Goal: Task Accomplishment & Management: Manage account settings

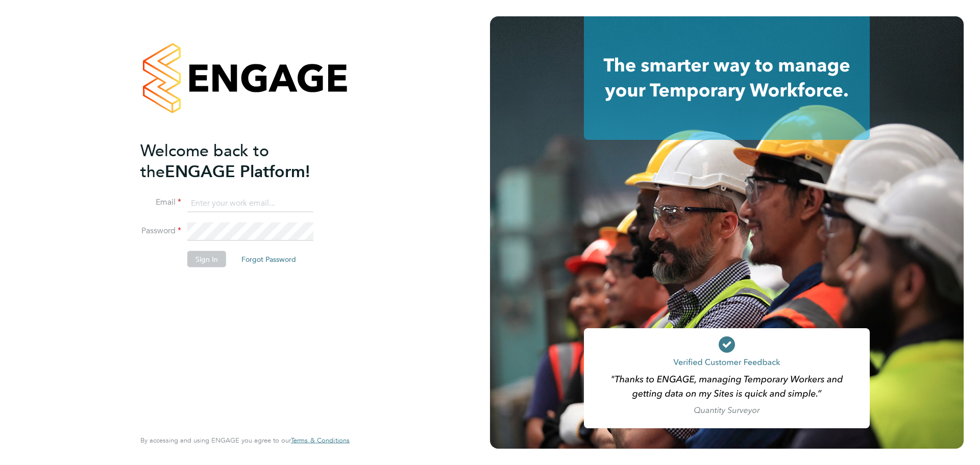
type input "sophie.clemmence@randstadcpe.com"
click at [203, 256] on button "Sign In" at bounding box center [206, 259] width 39 height 16
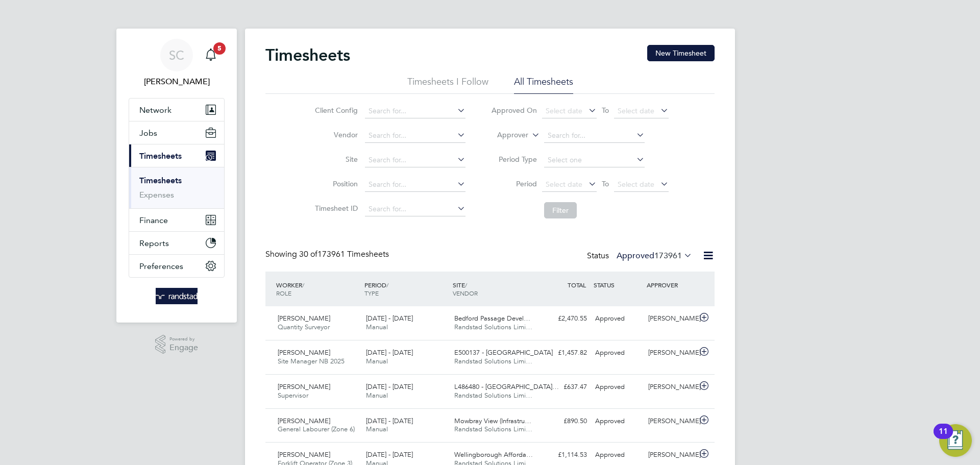
click at [506, 130] on li "Approver" at bounding box center [579, 136] width 203 height 25
click at [511, 138] on label "Approver" at bounding box center [505, 135] width 46 height 10
click at [518, 130] on label "Approver" at bounding box center [505, 135] width 46 height 10
click at [513, 141] on li "Worker" at bounding box center [503, 146] width 51 height 13
click at [585, 130] on input at bounding box center [594, 136] width 101 height 14
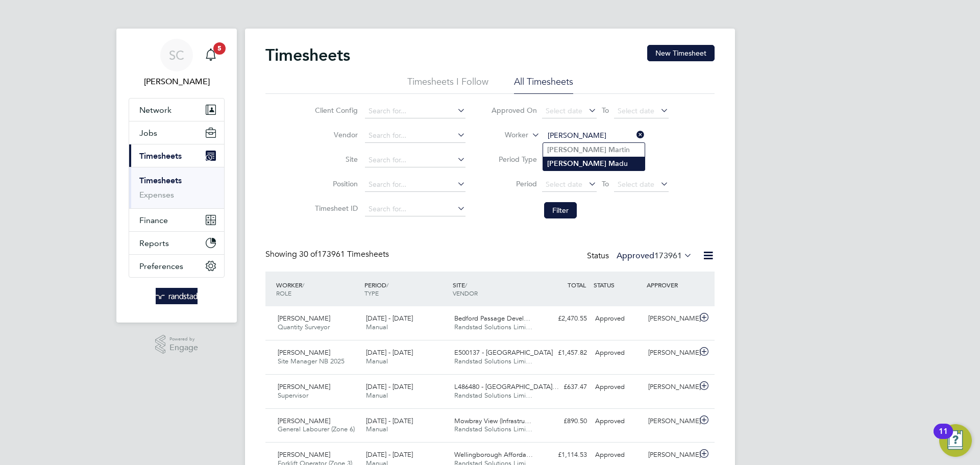
click at [573, 167] on li "[PERSON_NAME] du" at bounding box center [594, 164] width 102 height 14
type input "[PERSON_NAME]"
click at [570, 214] on button "Filter" at bounding box center [560, 210] width 33 height 16
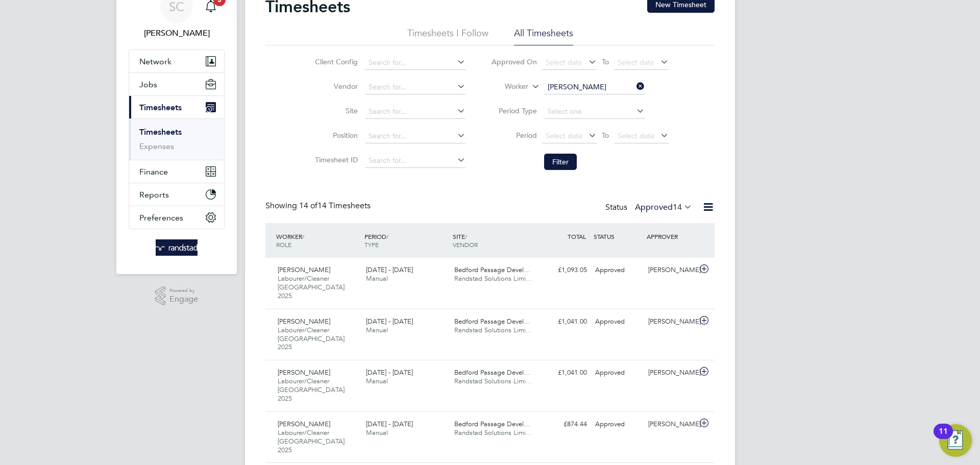
click at [635, 85] on icon at bounding box center [635, 86] width 0 height 14
click at [597, 83] on input at bounding box center [594, 87] width 101 height 14
type input "l"
click at [591, 101] on li "[PERSON_NAME] s" at bounding box center [594, 101] width 102 height 14
type input "[PERSON_NAME]"
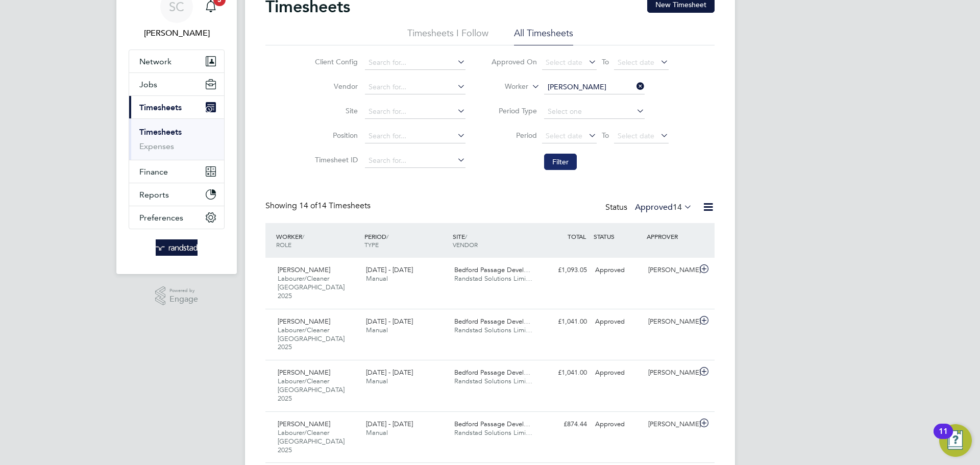
click at [563, 154] on button "Filter" at bounding box center [560, 162] width 33 height 16
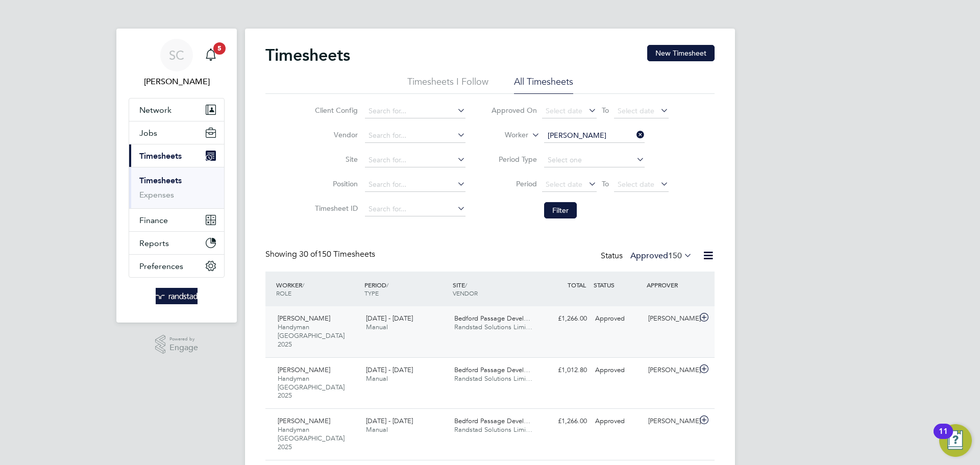
click at [471, 314] on span "Bedford Passage Devel…" at bounding box center [492, 318] width 76 height 9
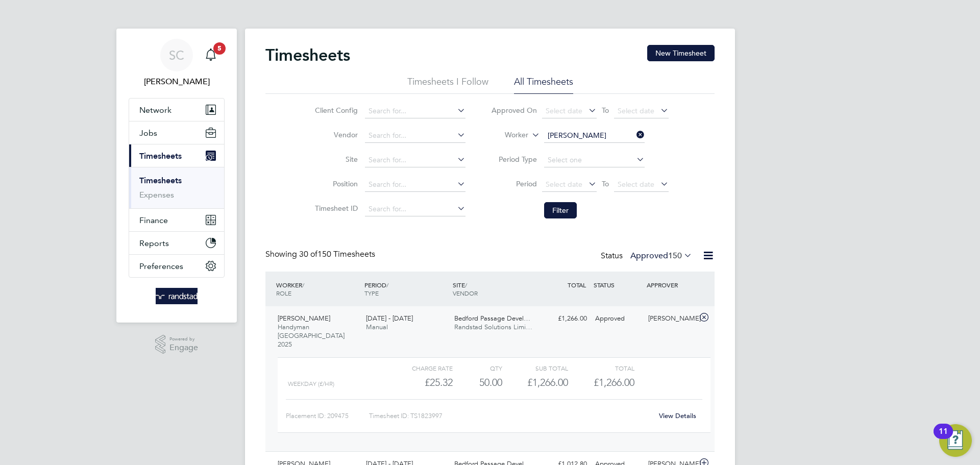
click at [674, 411] on link "View Details" at bounding box center [677, 415] width 37 height 9
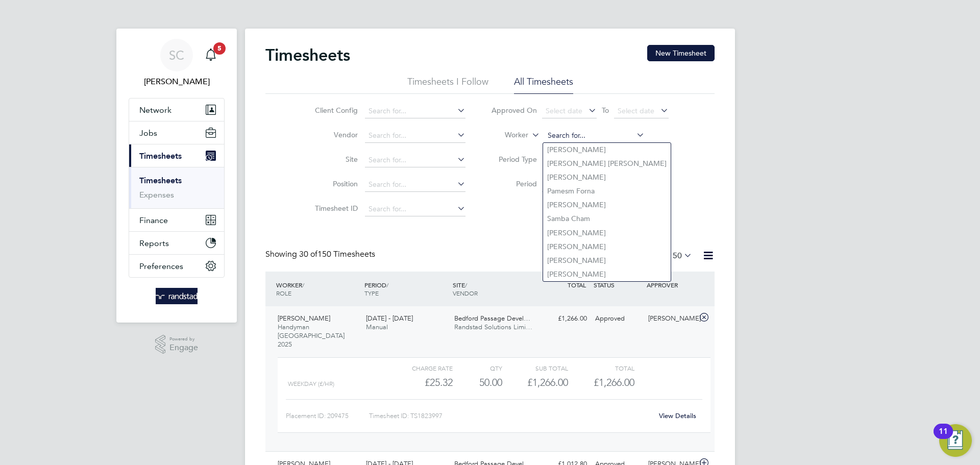
click at [576, 133] on input at bounding box center [594, 136] width 101 height 14
paste input "[PERSON_NAME]"
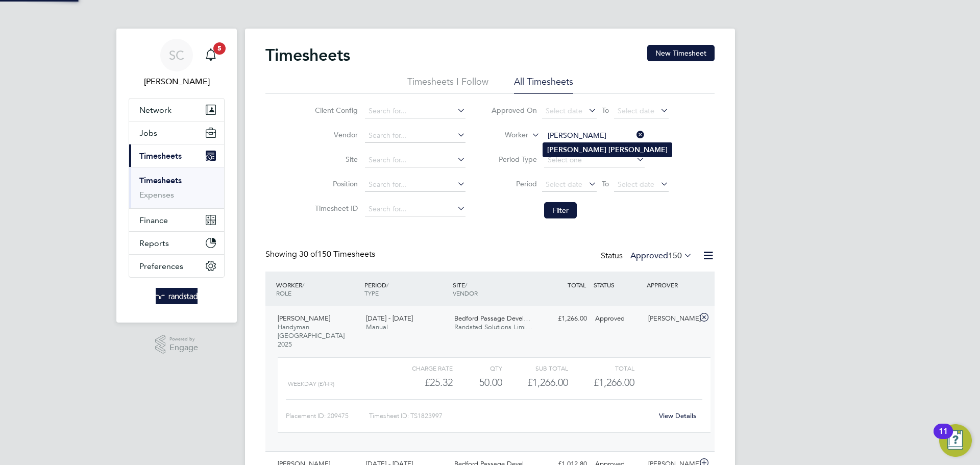
type input "[PERSON_NAME]"
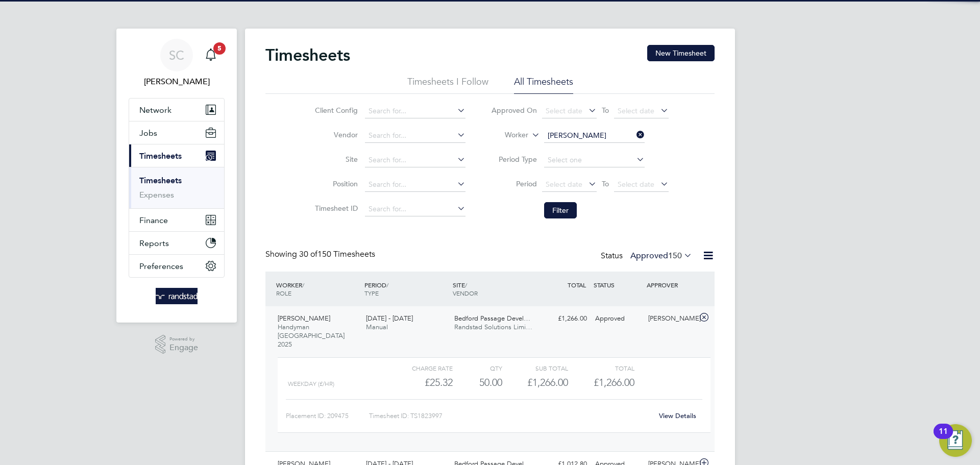
click at [614, 150] on li "[PERSON_NAME]" at bounding box center [607, 150] width 129 height 14
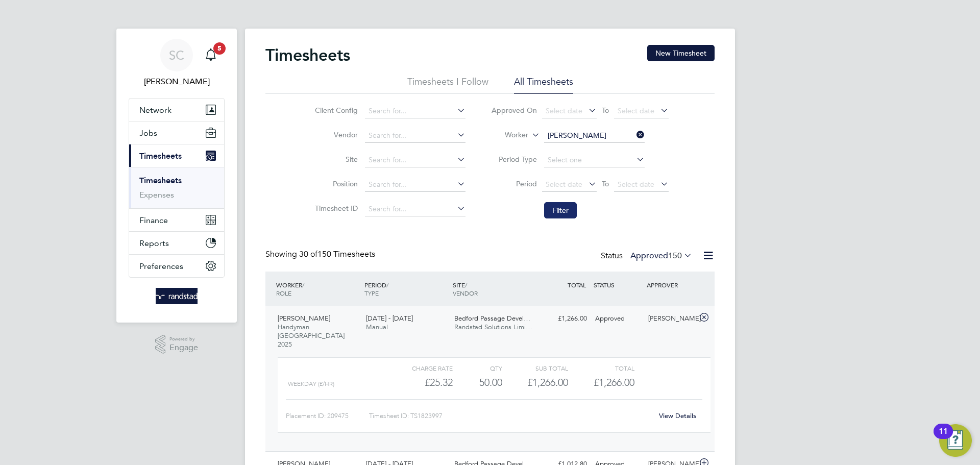
click at [565, 214] on button "Filter" at bounding box center [560, 210] width 33 height 16
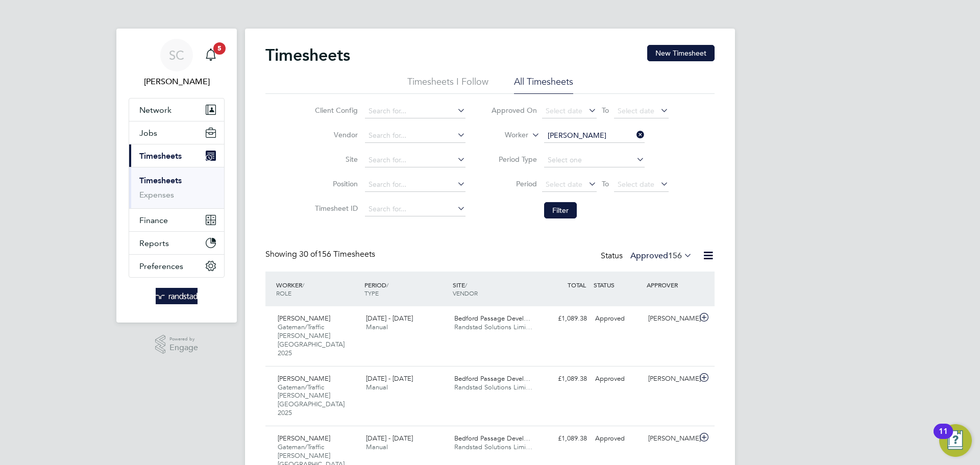
click at [635, 133] on icon at bounding box center [635, 135] width 0 height 14
click at [588, 135] on input at bounding box center [594, 136] width 101 height 14
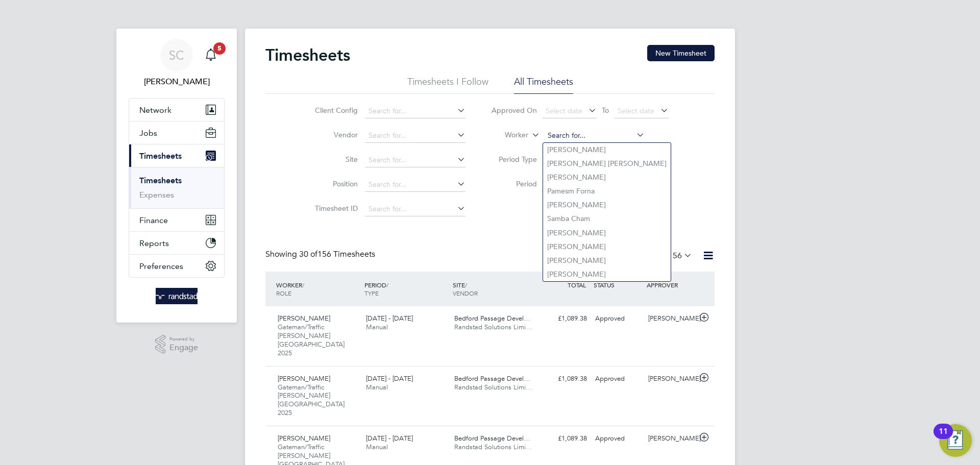
paste input "[PERSON_NAME] [PERSON_NAME]"
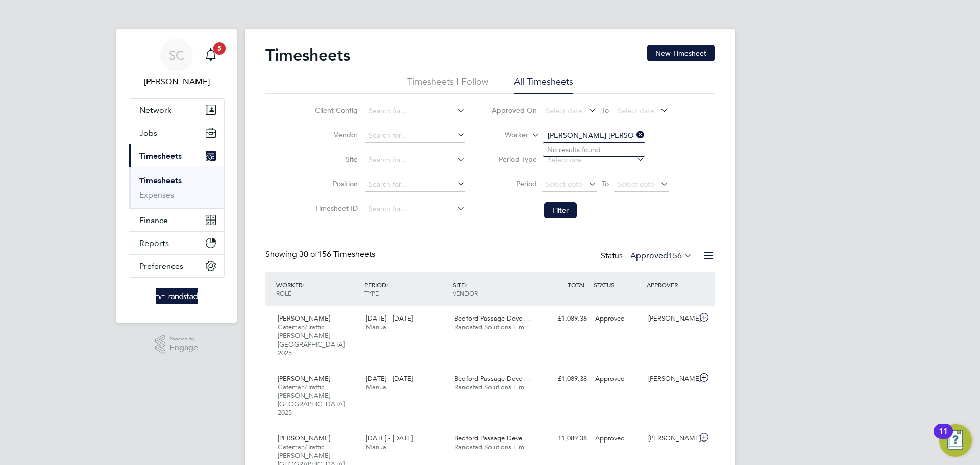
click at [586, 135] on input "[PERSON_NAME] [PERSON_NAME]" at bounding box center [594, 136] width 101 height 14
type input "[PERSON_NAME]"
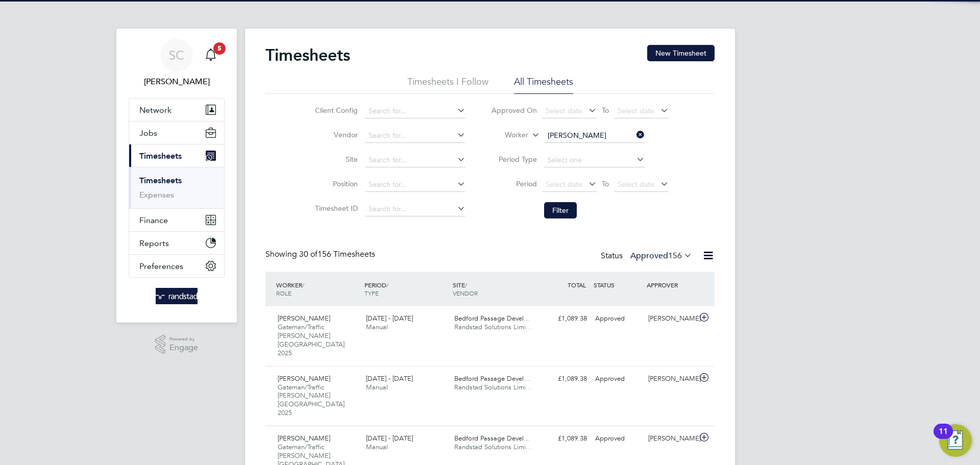
click at [597, 146] on li "[PERSON_NAME]" at bounding box center [607, 150] width 129 height 14
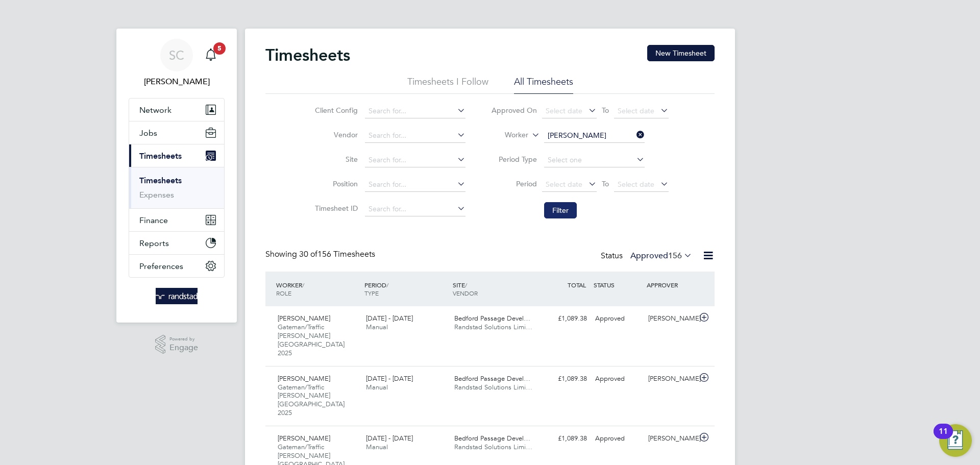
click at [561, 211] on button "Filter" at bounding box center [560, 210] width 33 height 16
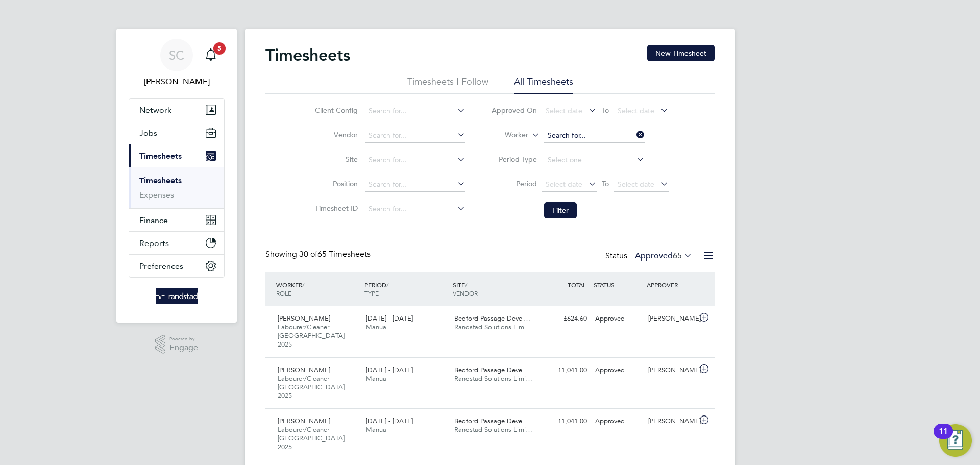
click at [570, 134] on input at bounding box center [594, 136] width 101 height 14
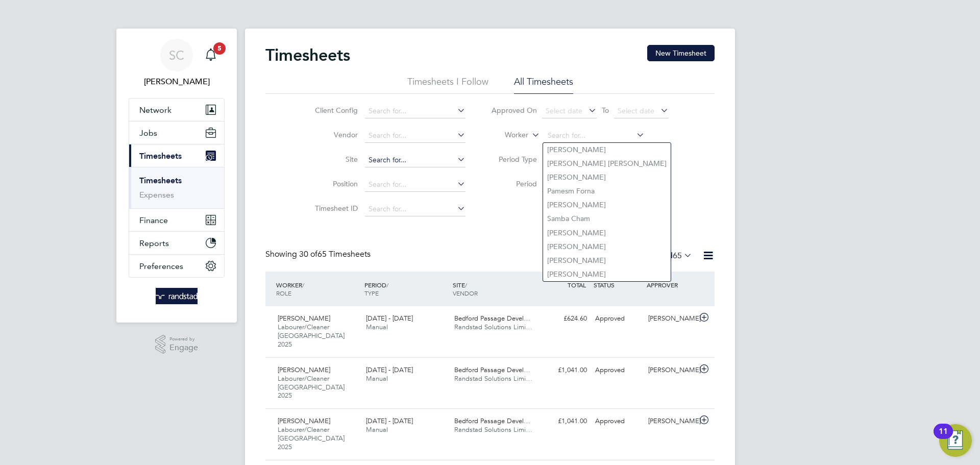
click at [392, 155] on input at bounding box center [415, 160] width 101 height 14
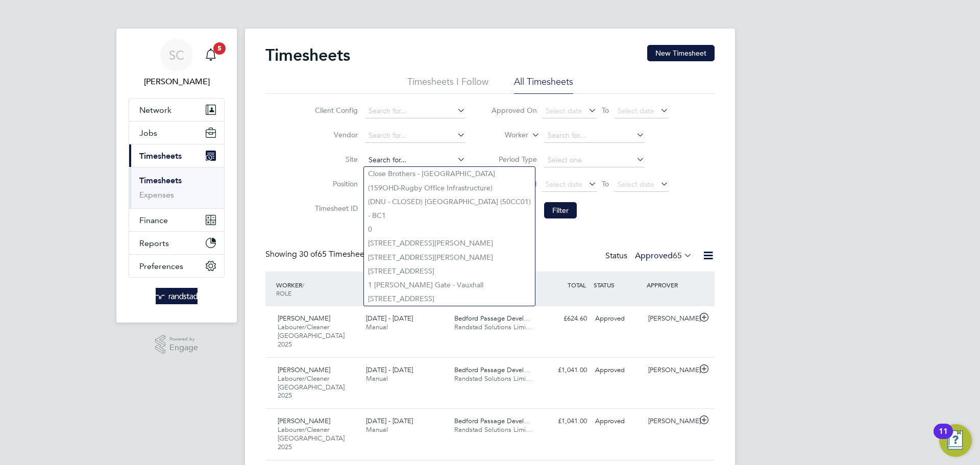
click at [377, 157] on input at bounding box center [415, 160] width 101 height 14
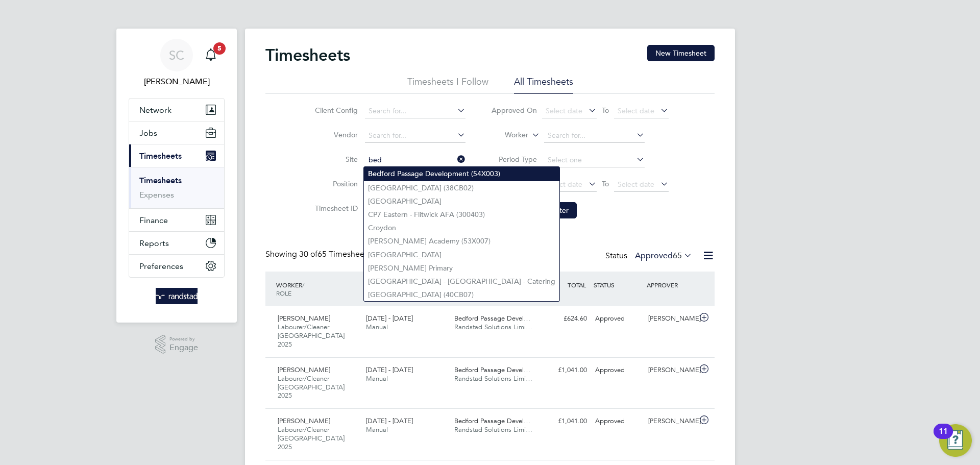
click at [391, 172] on li "Bed ford Passage Development (54X003)" at bounding box center [462, 174] width 196 height 14
type input "Bedford Passage Development (54X003)"
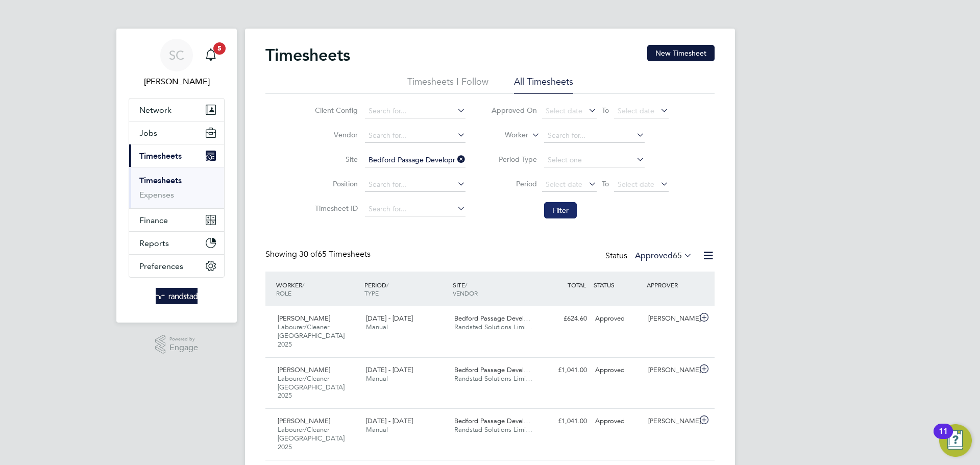
click at [563, 207] on button "Filter" at bounding box center [560, 210] width 33 height 16
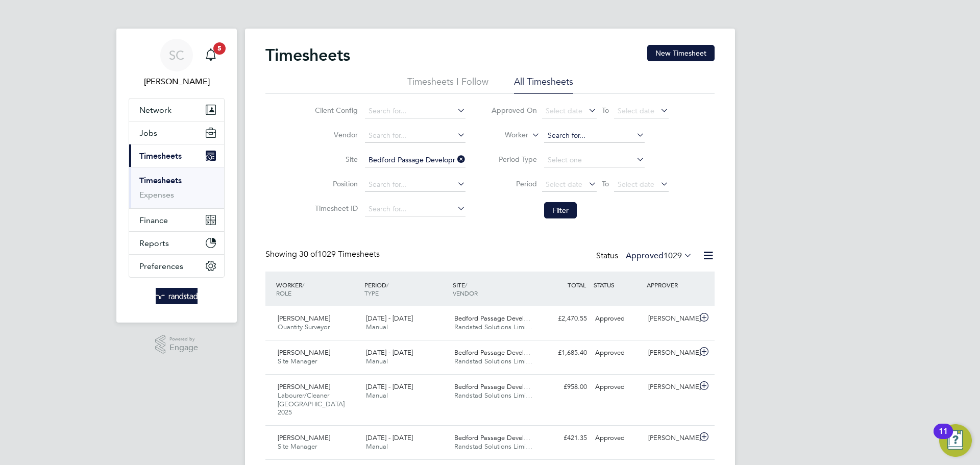
click at [558, 135] on input at bounding box center [594, 136] width 101 height 14
click at [587, 146] on li "[PERSON_NAME]" at bounding box center [607, 150] width 129 height 14
type input "[PERSON_NAME]"
click at [561, 206] on button "Filter" at bounding box center [560, 210] width 33 height 16
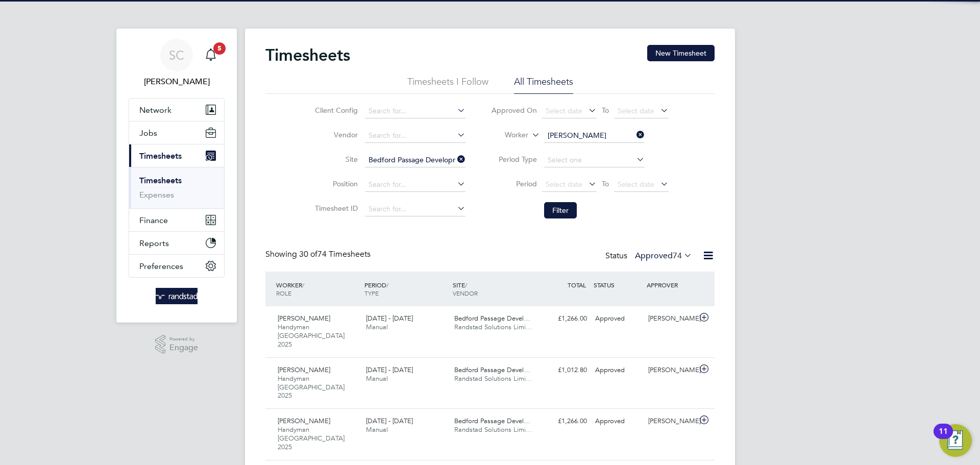
scroll to position [26, 89]
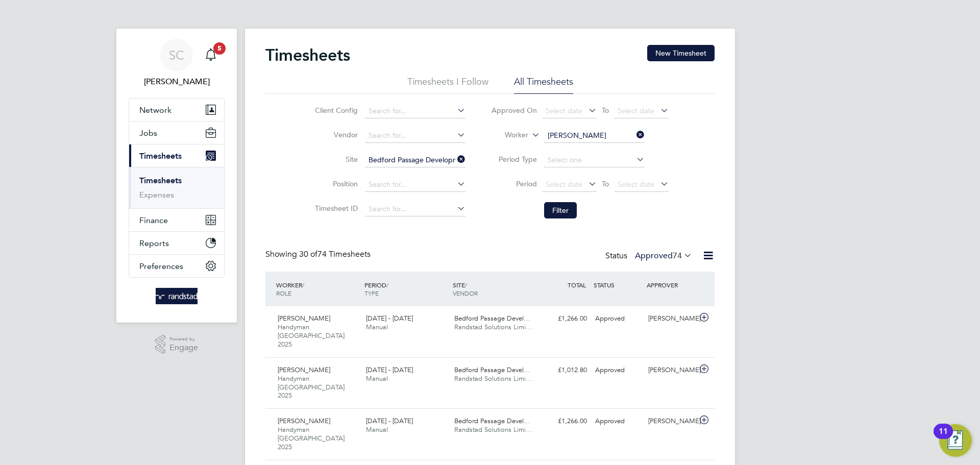
click at [645, 256] on label "Approved 74" at bounding box center [663, 256] width 57 height 10
click at [651, 269] on li "All" at bounding box center [658, 273] width 47 height 14
click at [425, 322] on div "[DATE] - [DATE] Manual" at bounding box center [406, 323] width 88 height 26
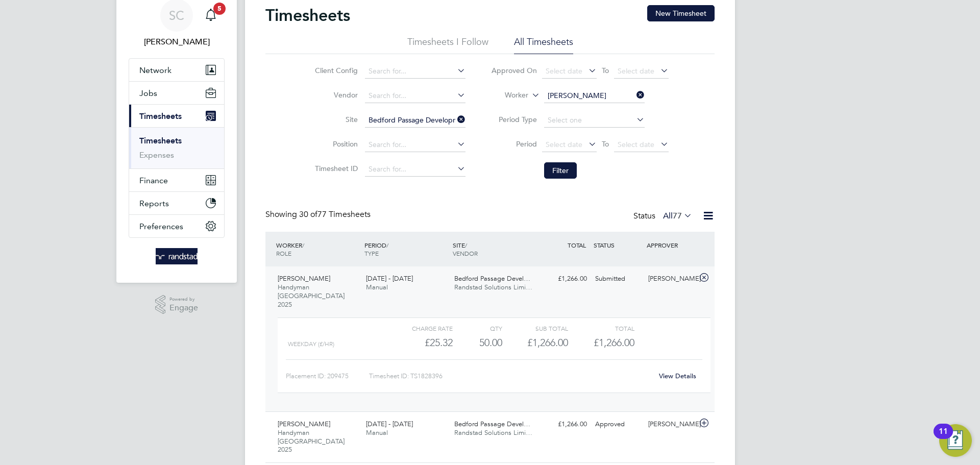
click at [635, 91] on icon at bounding box center [635, 95] width 0 height 14
click at [552, 172] on button "Filter" at bounding box center [560, 170] width 33 height 16
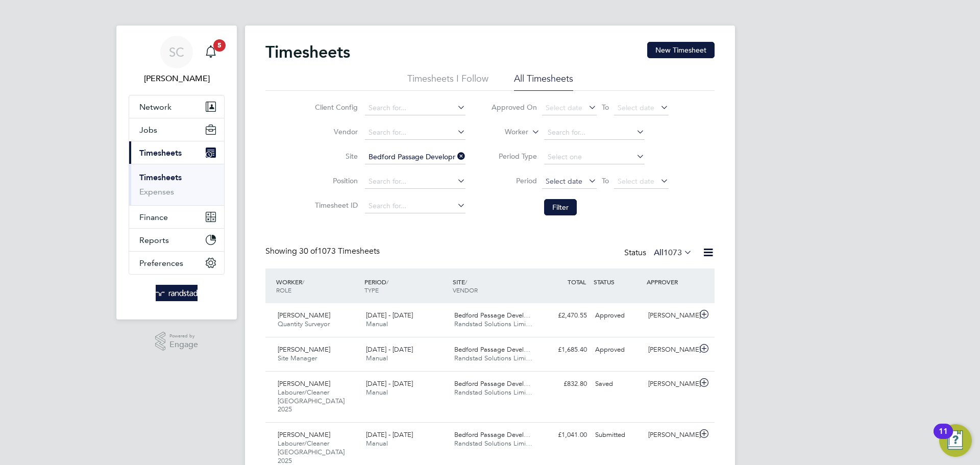
click at [561, 186] on span "Select date" at bounding box center [569, 182] width 55 height 14
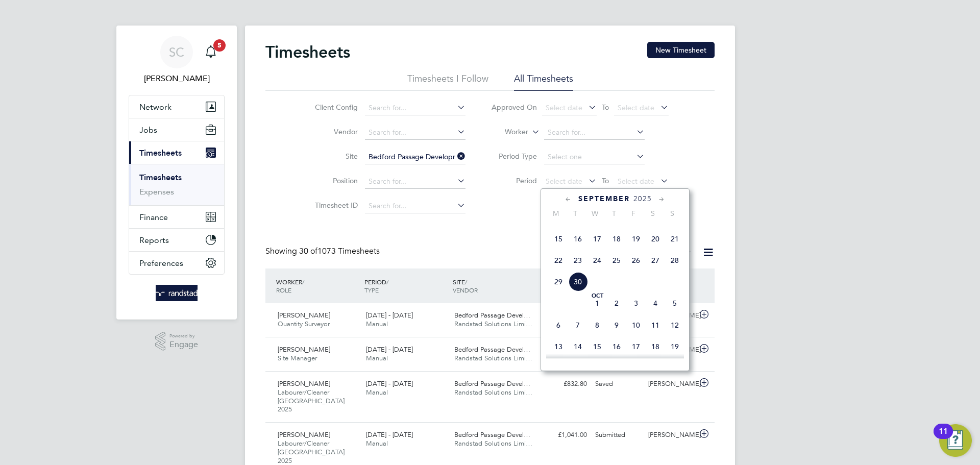
click at [653, 249] on span "20" at bounding box center [655, 238] width 19 height 19
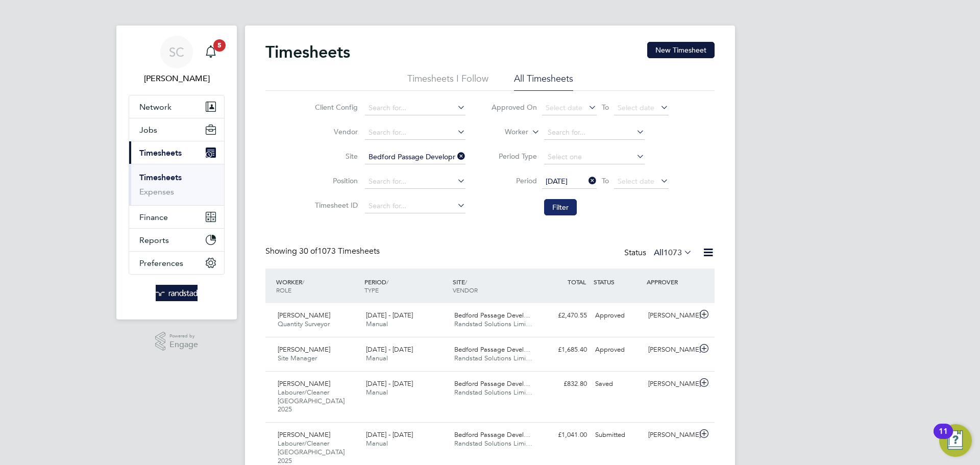
click at [561, 209] on button "Filter" at bounding box center [560, 207] width 33 height 16
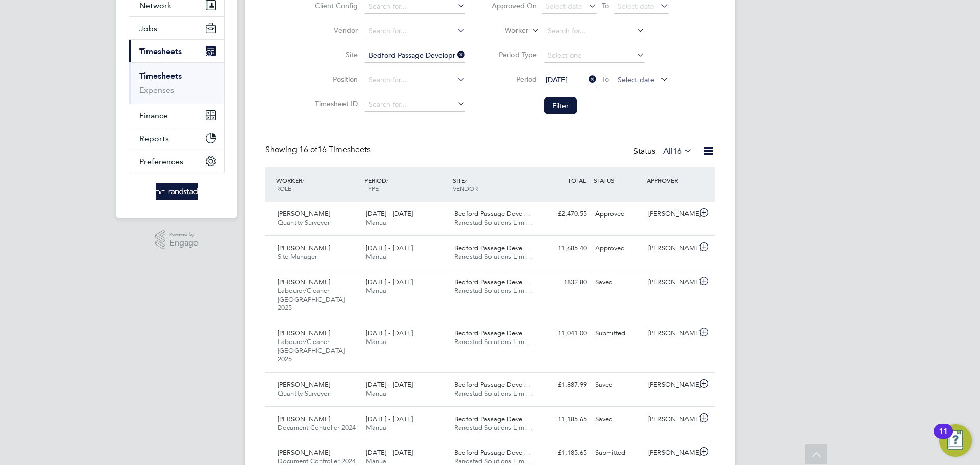
click at [642, 78] on span "Select date" at bounding box center [636, 79] width 37 height 9
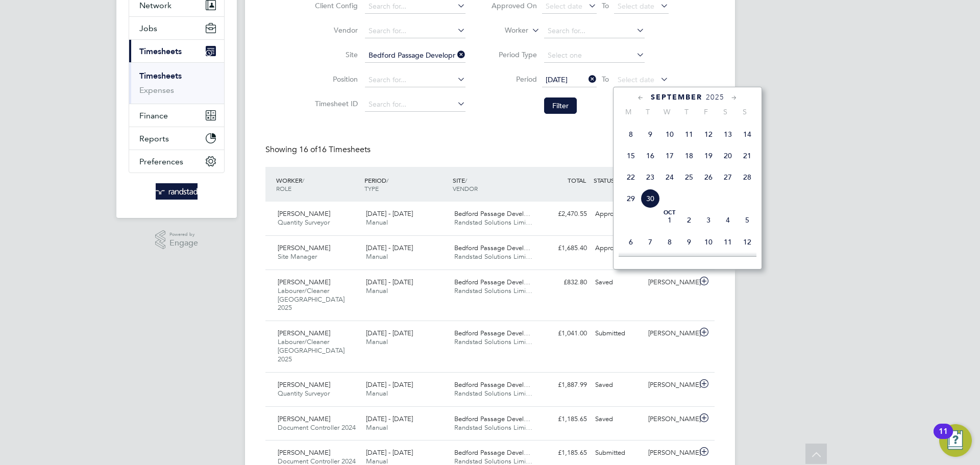
click at [709, 187] on span "26" at bounding box center [708, 176] width 19 height 19
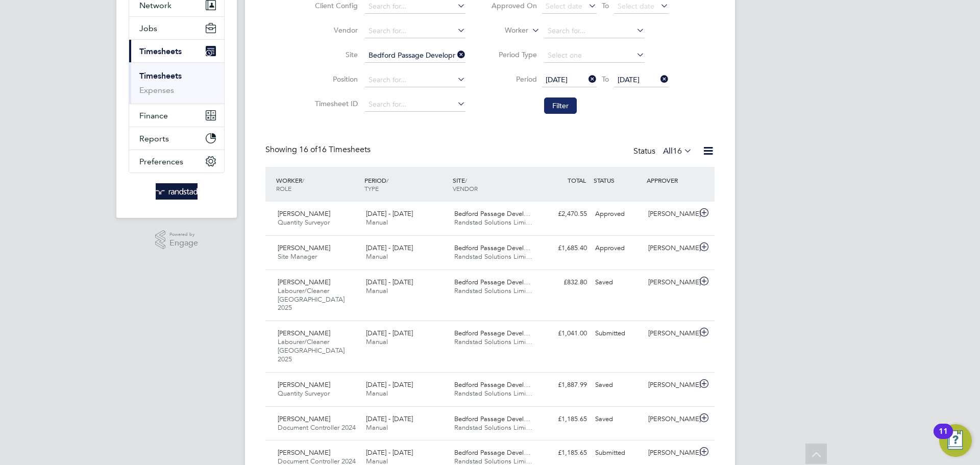
click at [562, 101] on button "Filter" at bounding box center [560, 106] width 33 height 16
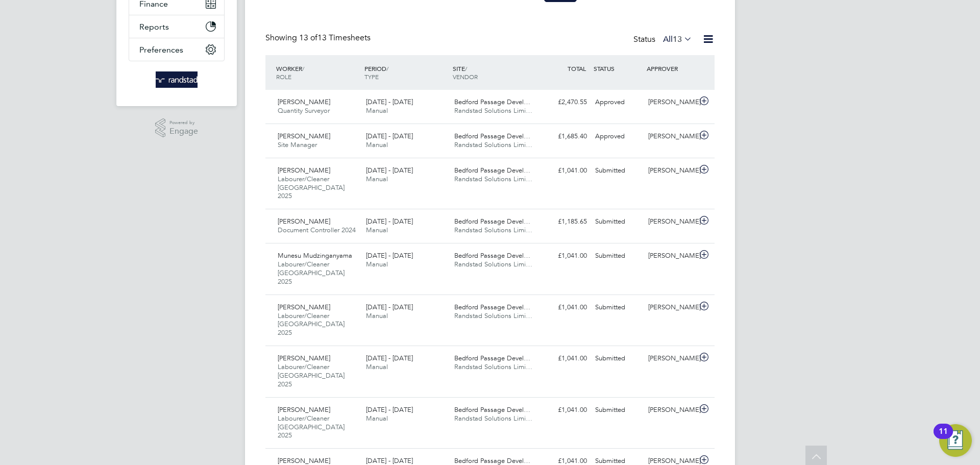
scroll to position [0, 0]
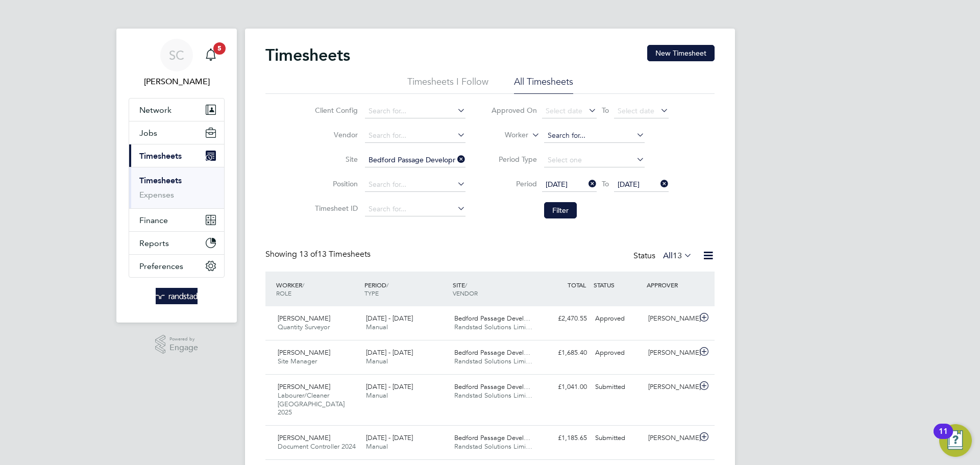
click at [559, 135] on input at bounding box center [594, 136] width 101 height 14
click at [614, 152] on li "[PERSON_NAME] ugeta" at bounding box center [594, 150] width 102 height 14
type input "[PERSON_NAME]"
click at [563, 211] on button "Filter" at bounding box center [560, 210] width 33 height 16
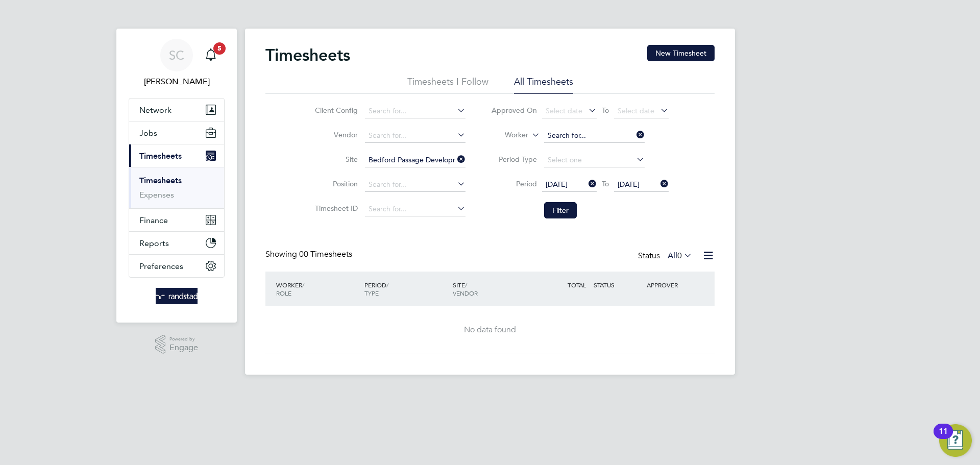
click at [587, 134] on input at bounding box center [594, 136] width 101 height 14
click at [584, 147] on li "Edd Mb ango" at bounding box center [594, 150] width 102 height 14
type input "[PERSON_NAME]"
click at [546, 226] on div "Timesheets New Timesheet Timesheets I Follow All Timesheets Client Config Vendo…" at bounding box center [489, 199] width 449 height 309
click at [551, 217] on button "Filter" at bounding box center [560, 210] width 33 height 16
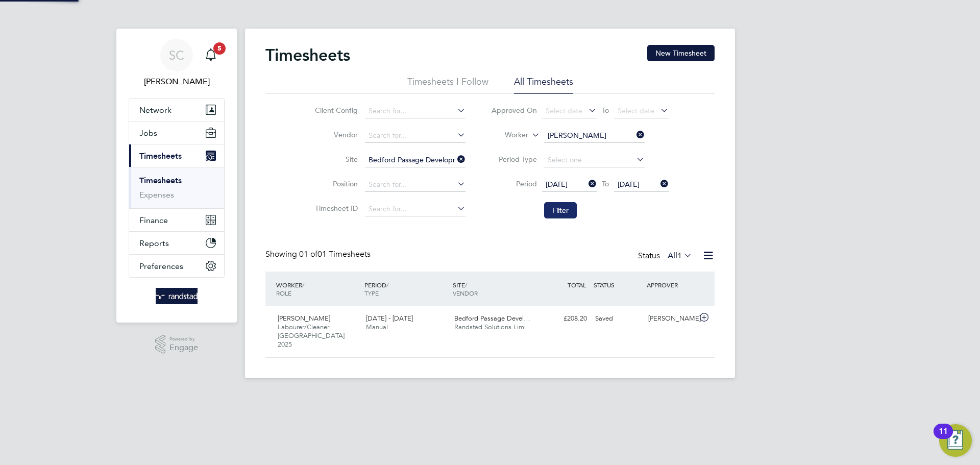
scroll to position [26, 89]
click at [529, 319] on span "Bedford Passage Devel…" at bounding box center [492, 318] width 76 height 9
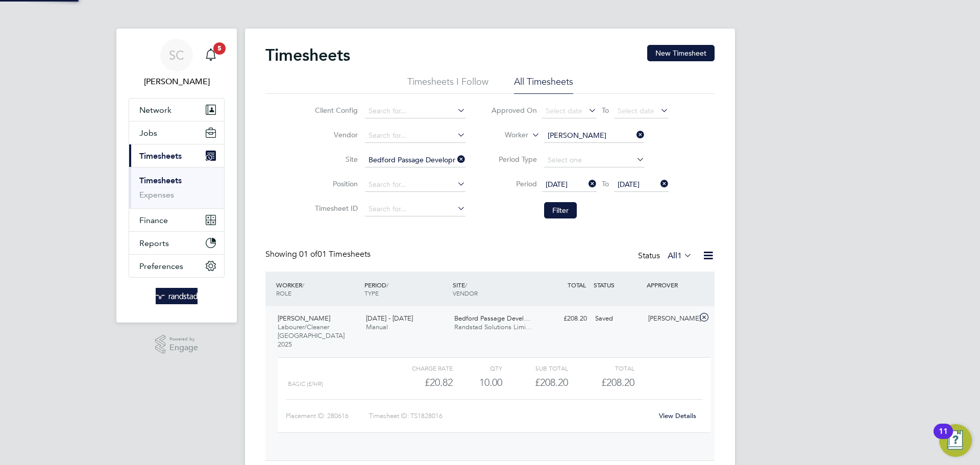
scroll to position [17, 100]
click at [677, 411] on link "View Details" at bounding box center [677, 415] width 37 height 9
click at [557, 207] on button "Filter" at bounding box center [560, 210] width 33 height 16
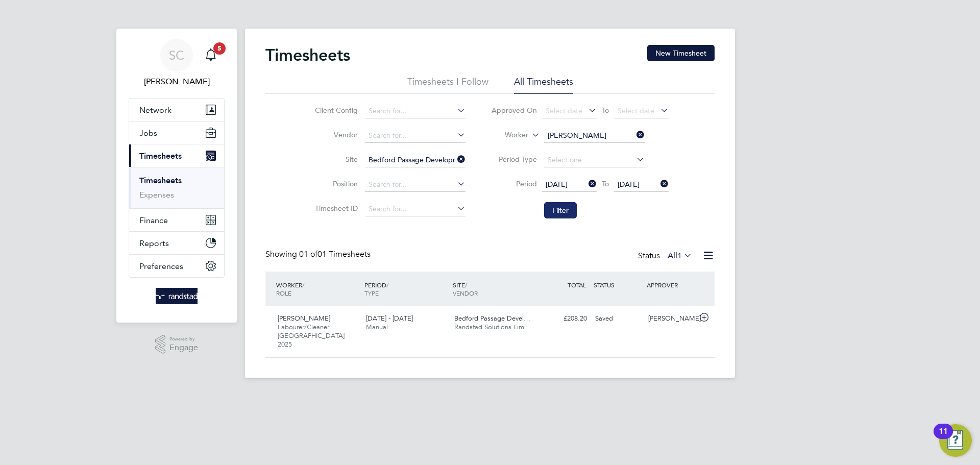
scroll to position [26, 89]
click at [574, 132] on input at bounding box center [594, 136] width 101 height 14
type input "m"
type input "k"
click at [605, 194] on li "[PERSON_NAME]" at bounding box center [606, 191] width 126 height 14
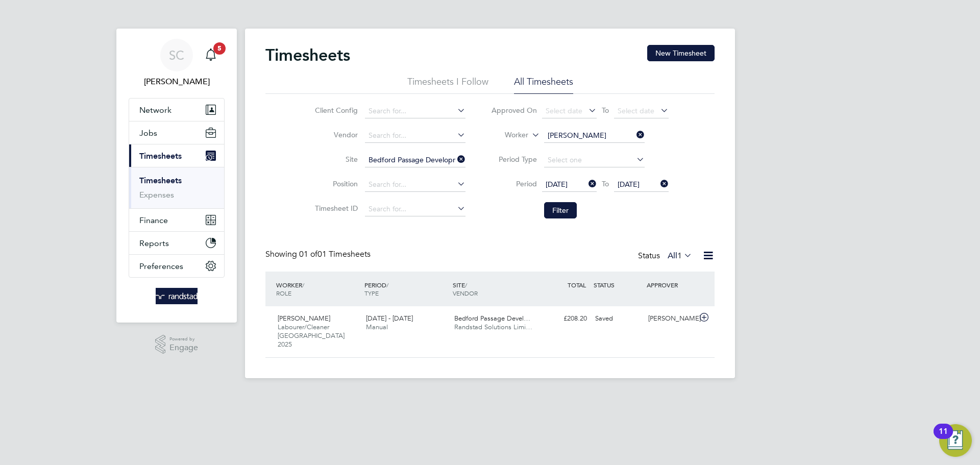
type input "[PERSON_NAME]"
click at [558, 216] on button "Filter" at bounding box center [560, 210] width 33 height 16
click at [635, 135] on icon at bounding box center [635, 135] width 0 height 14
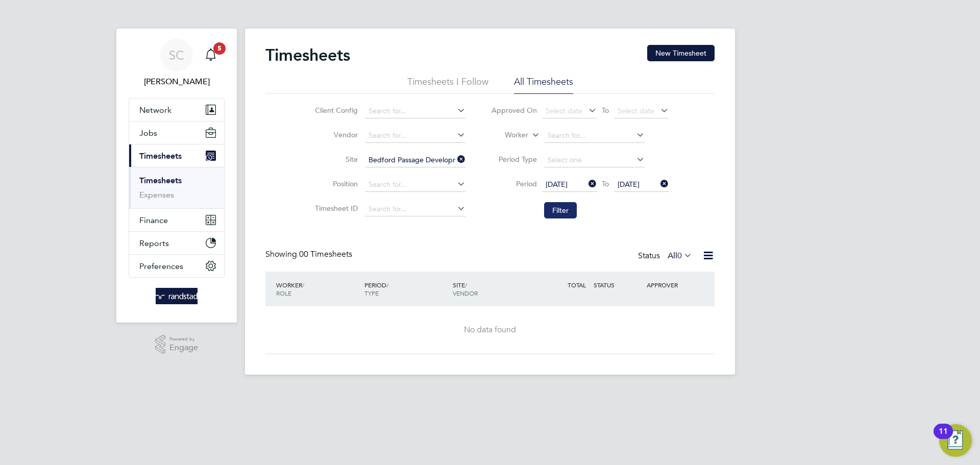
click at [557, 206] on button "Filter" at bounding box center [560, 210] width 33 height 16
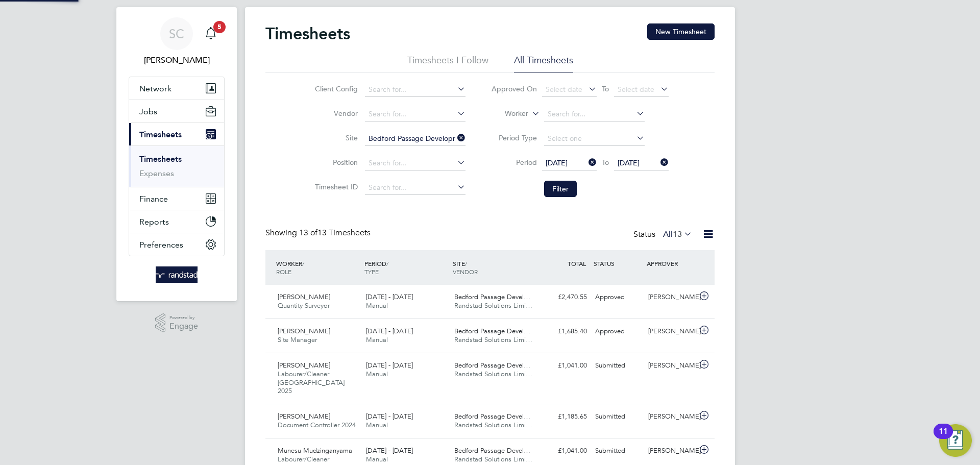
scroll to position [5, 5]
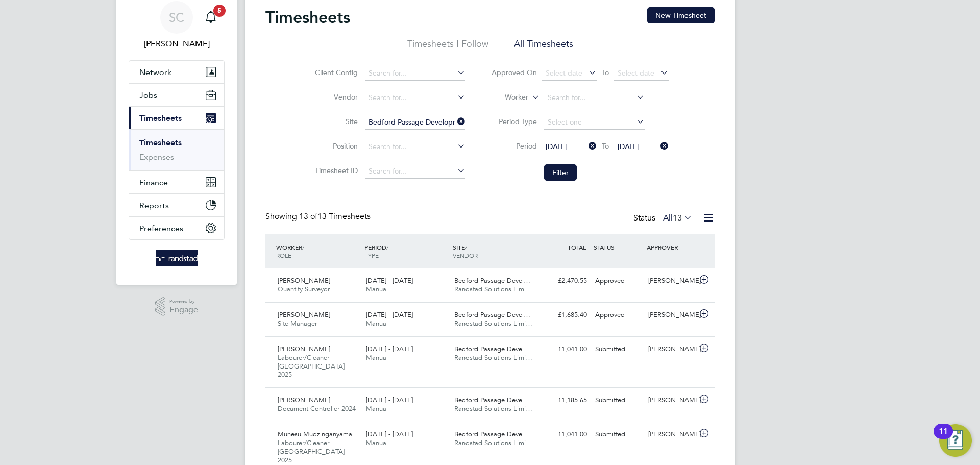
click at [674, 220] on span "13" at bounding box center [677, 218] width 9 height 10
click at [685, 260] on li "Submitted" at bounding box center [672, 265] width 47 height 14
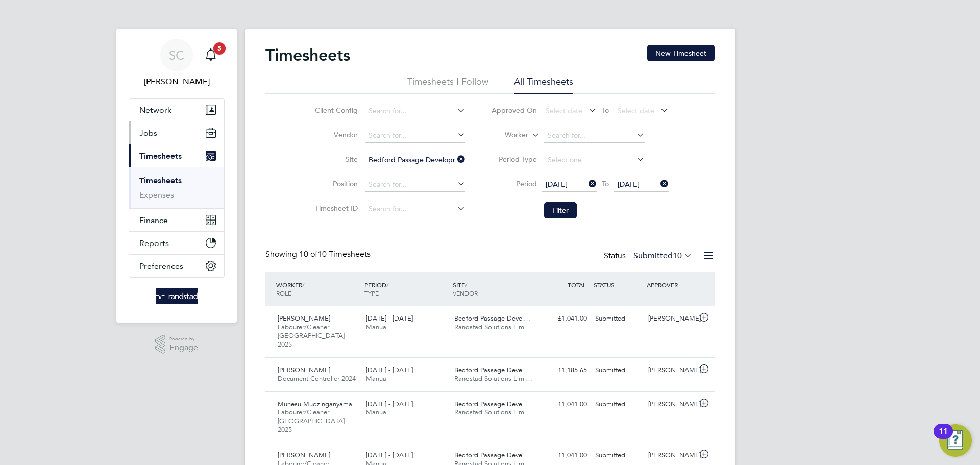
click at [161, 136] on button "Jobs" at bounding box center [176, 133] width 95 height 22
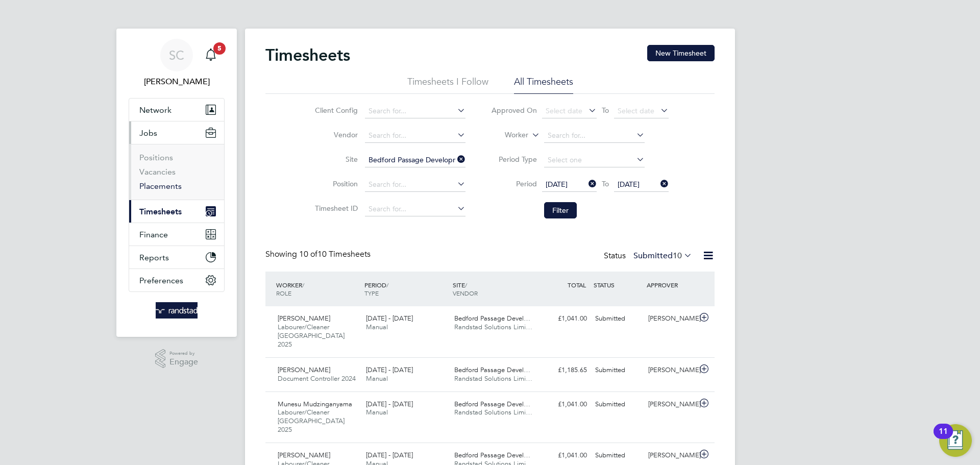
click at [166, 188] on link "Placements" at bounding box center [160, 186] width 42 height 10
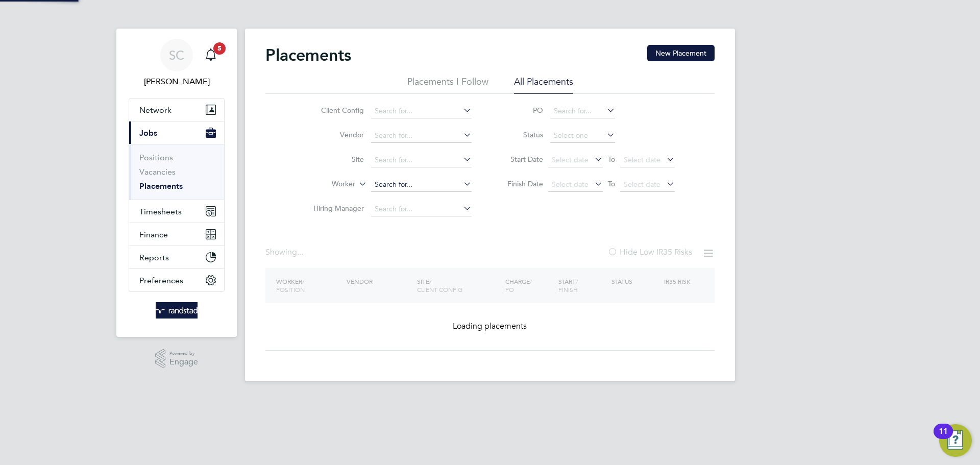
click at [393, 184] on input at bounding box center [421, 185] width 101 height 14
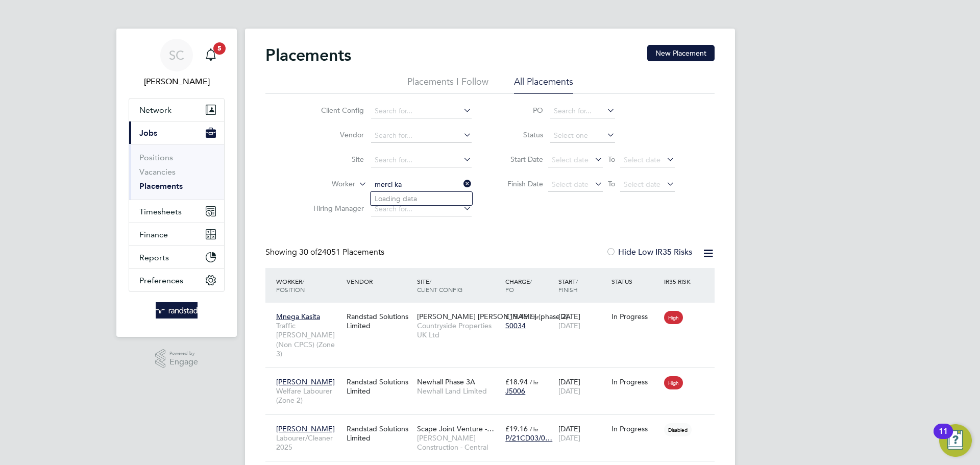
scroll to position [30, 89]
click at [435, 197] on li "[DEMOGRAPHIC_DATA] [PERSON_NAME]" at bounding box center [433, 199] width 124 height 14
type input "[DEMOGRAPHIC_DATA] [PERSON_NAME]"
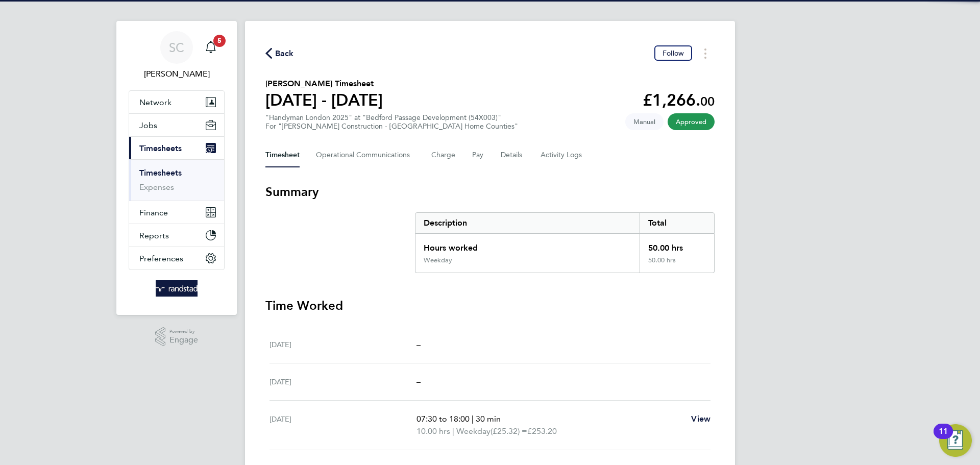
scroll to position [76, 0]
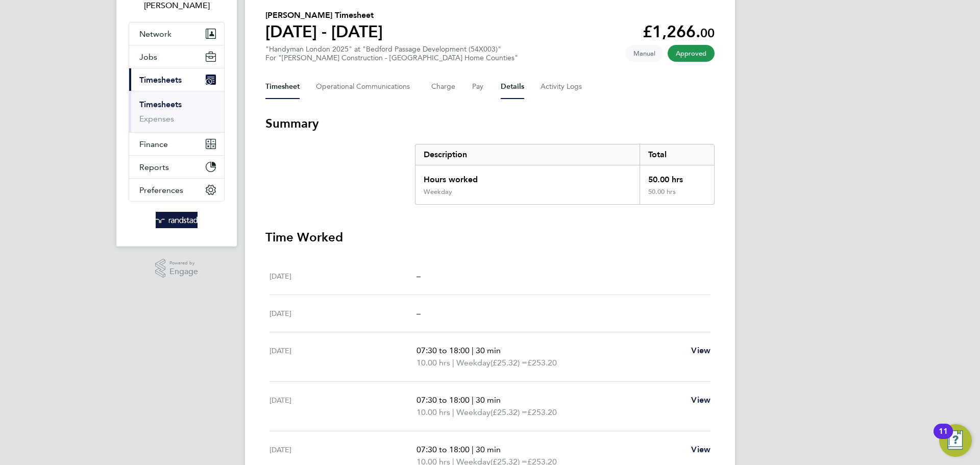
click at [510, 83] on button "Details" at bounding box center [512, 87] width 23 height 25
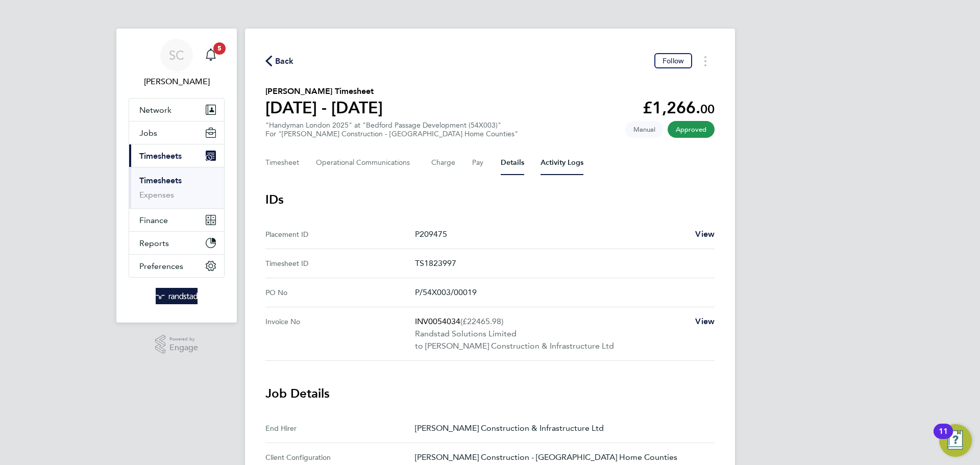
click at [568, 167] on Logs-tab "Activity Logs" at bounding box center [562, 163] width 43 height 25
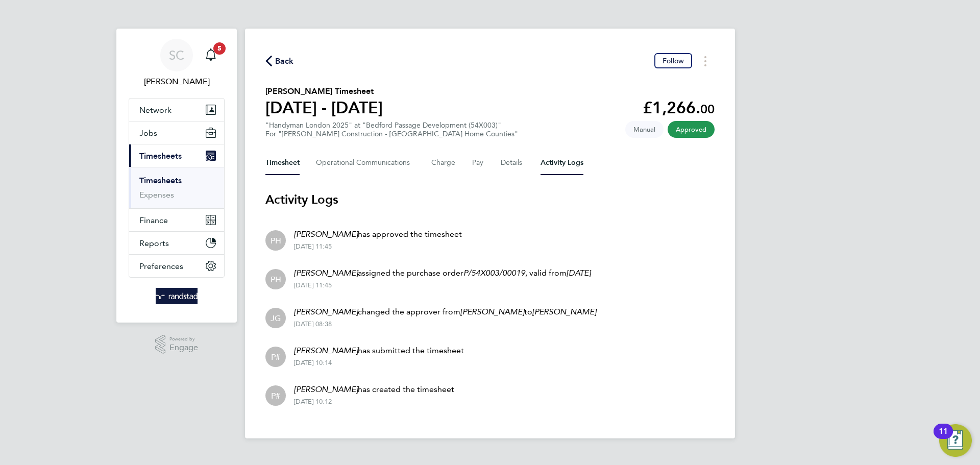
click at [282, 161] on button "Timesheet" at bounding box center [282, 163] width 34 height 25
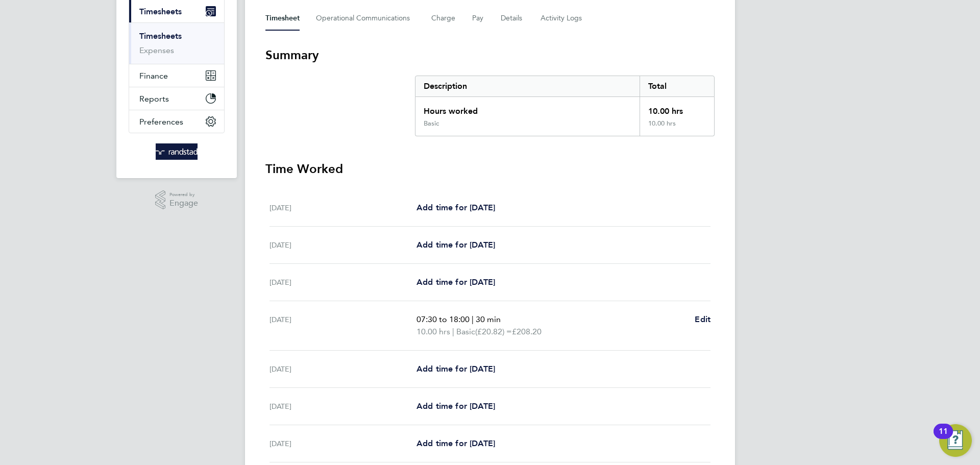
scroll to position [232, 0]
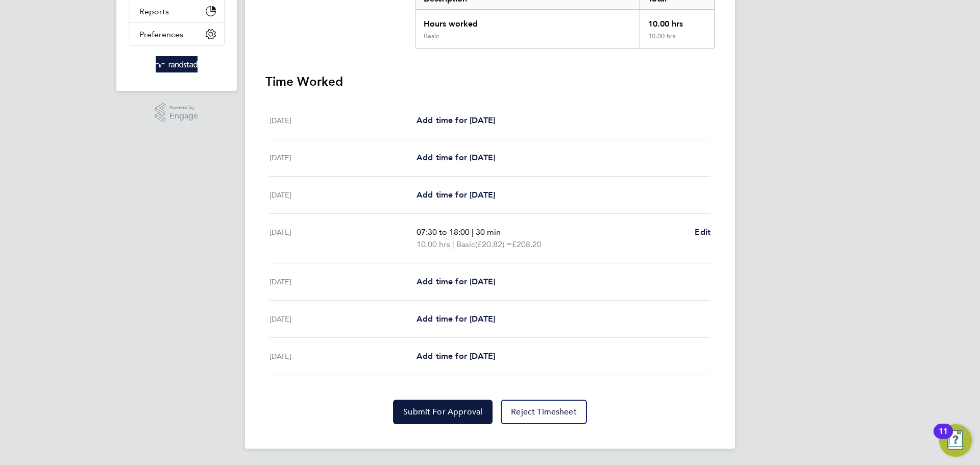
drag, startPoint x: 580, startPoint y: 247, endPoint x: 369, endPoint y: 235, distance: 211.7
click at [369, 235] on div "Tue 23 Sep 07:30 to 18:00 | 30 min 10.00 hrs | Basic (£20.82) = £208.20 Edit" at bounding box center [490, 239] width 441 height 50
click at [369, 235] on div "Tue 23 Sep" at bounding box center [343, 238] width 147 height 25
click at [447, 281] on span "Add time for Wed 24 Sep" at bounding box center [456, 282] width 79 height 10
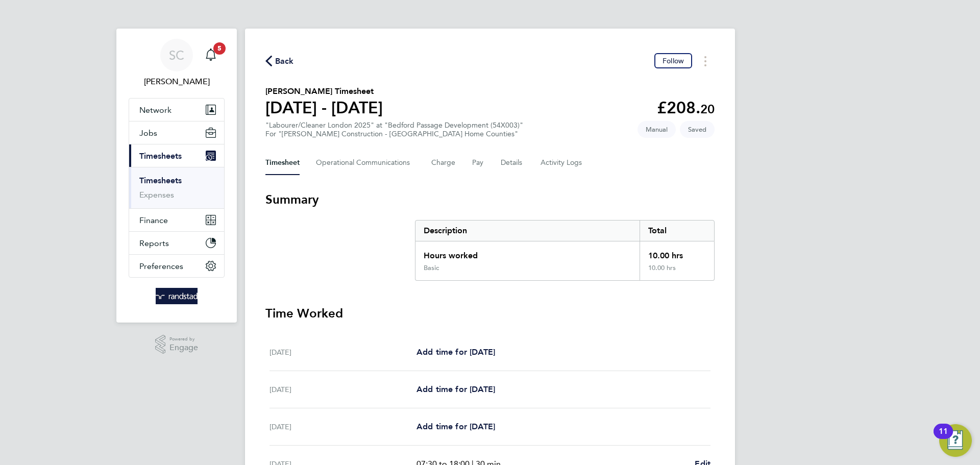
select select "30"
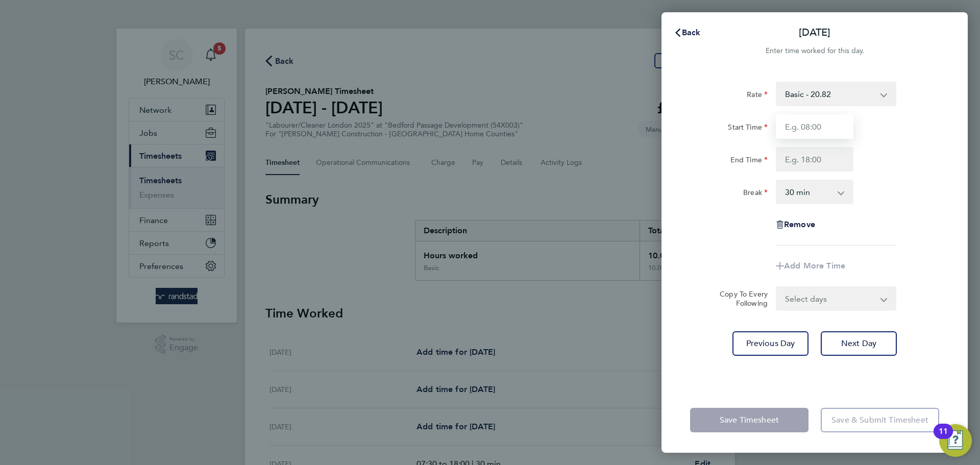
click at [795, 127] on input "Start Time" at bounding box center [815, 126] width 78 height 25
type input "07:30"
click at [776, 162] on input "End Time" at bounding box center [815, 159] width 78 height 25
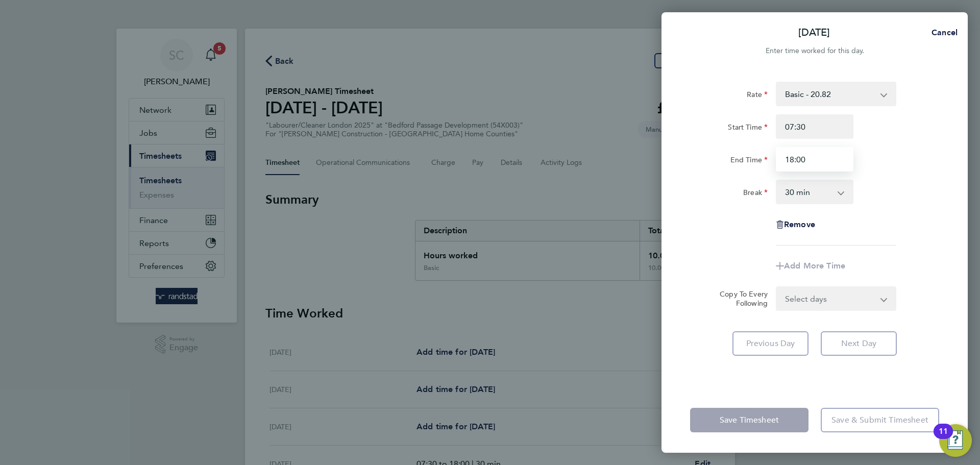
type input "18:00"
click at [812, 300] on form "Rate Basic - 20.82 Overtime 1 - 30.41 Overtime 2 - 39.68 Start Time 07:30 End T…" at bounding box center [814, 196] width 249 height 229
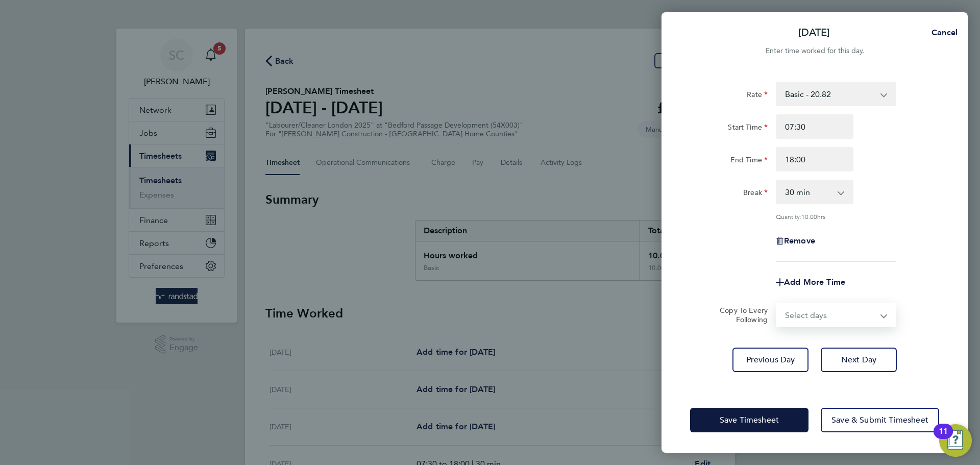
click at [816, 321] on select "Select days Day Thursday Friday" at bounding box center [830, 315] width 107 height 22
click at [817, 313] on select "Select days Day Thursday Friday" at bounding box center [830, 315] width 107 height 22
select select "THU"
click at [777, 304] on select "Select days Day Thursday Friday" at bounding box center [830, 315] width 107 height 22
select select "2025-09-26"
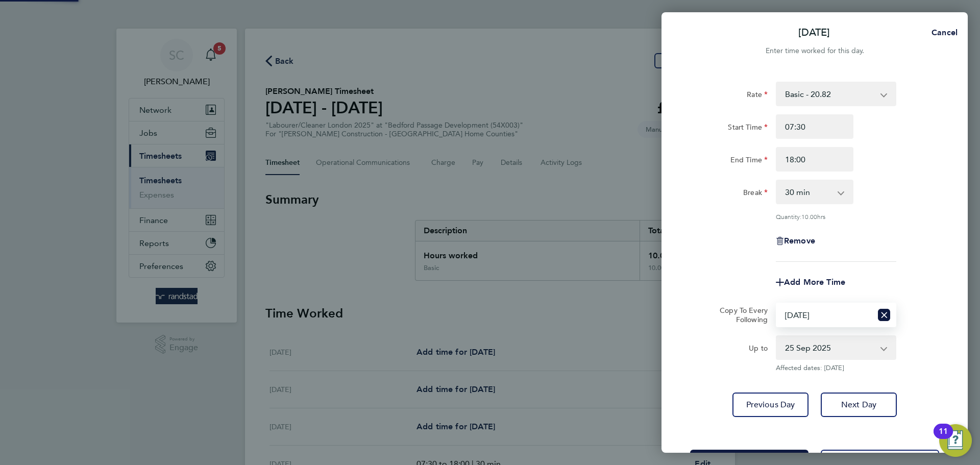
click at [819, 321] on select "Select days Day Thursday Friday" at bounding box center [824, 315] width 95 height 22
click at [777, 304] on select "Select days Day Thursday Friday" at bounding box center [824, 315] width 95 height 22
click at [823, 320] on select "Select days Day Thursday Friday" at bounding box center [824, 315] width 95 height 22
click at [777, 304] on select "Select days Day Thursday Friday" at bounding box center [824, 315] width 95 height 22
click at [828, 319] on select "Select days Day Thursday Friday" at bounding box center [824, 315] width 95 height 22
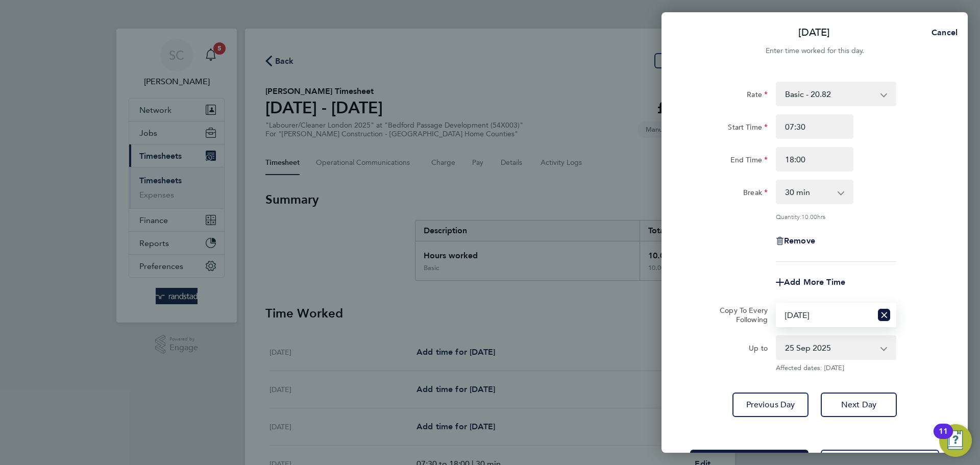
click at [777, 304] on select "Select days Day Thursday Friday" at bounding box center [824, 315] width 95 height 22
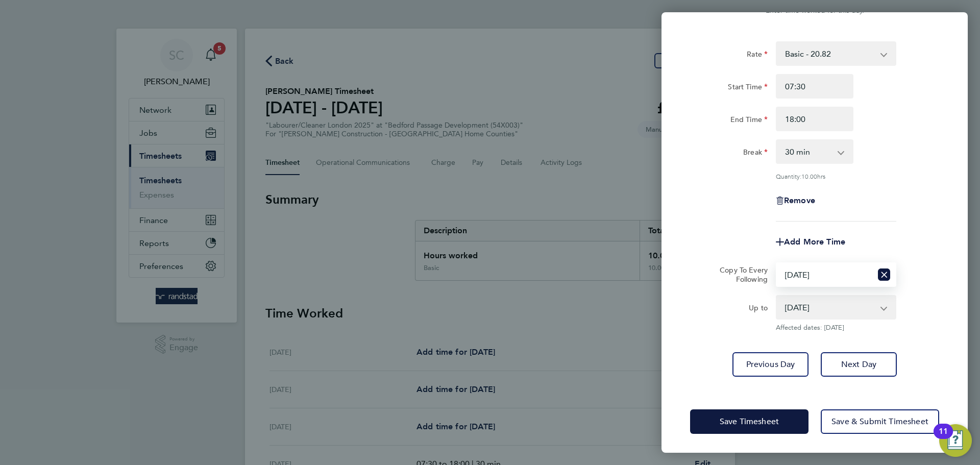
scroll to position [41, 0]
click at [885, 273] on icon "Reset selection" at bounding box center [884, 274] width 12 height 12
select select "0: null"
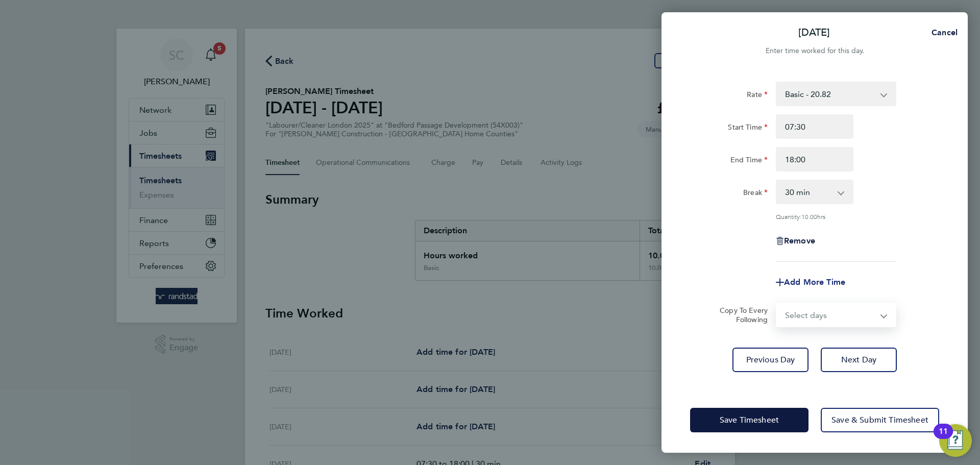
click at [804, 280] on span "Add More Time" at bounding box center [814, 282] width 61 height 10
select select "null"
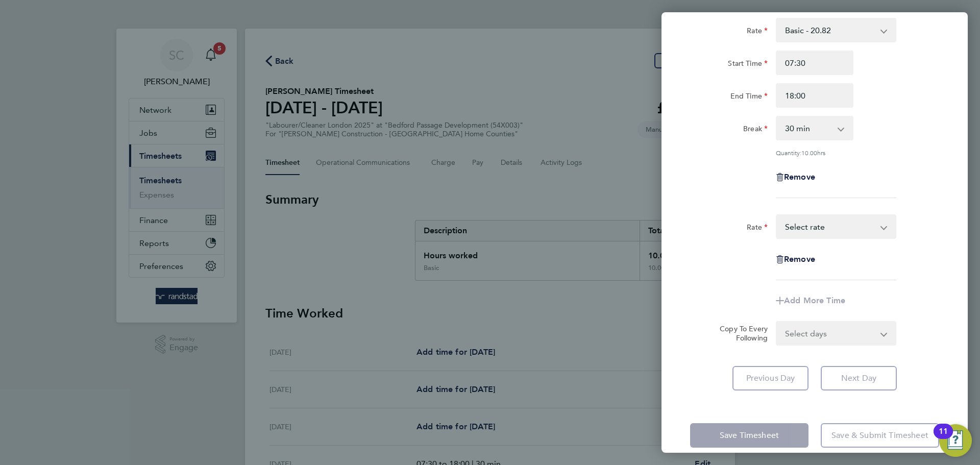
scroll to position [63, 0]
click at [830, 225] on select "Basic - 20.82 Overtime 1 - 30.41 Overtime 2 - 39.68 Select rate" at bounding box center [830, 227] width 106 height 22
select select "30"
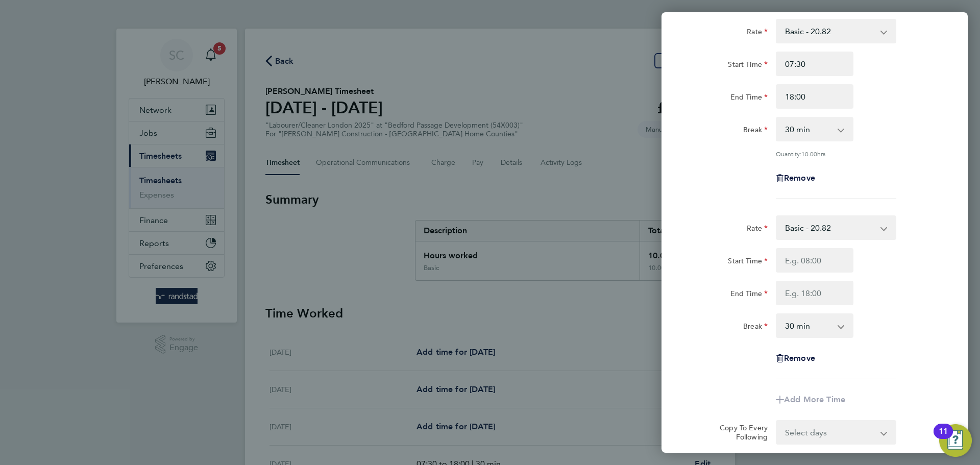
click at [959, 176] on div "Rate Basic - 20.82 Overtime 1 - 30.41 Overtime 2 - 39.68 Start Time 07:30 End T…" at bounding box center [815, 254] width 306 height 495
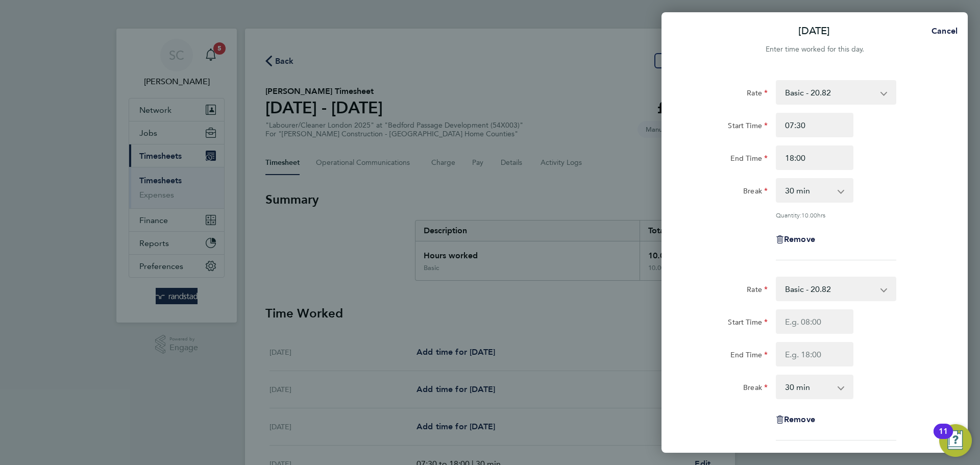
scroll to position [0, 0]
click at [789, 422] on span "Remove" at bounding box center [799, 421] width 31 height 10
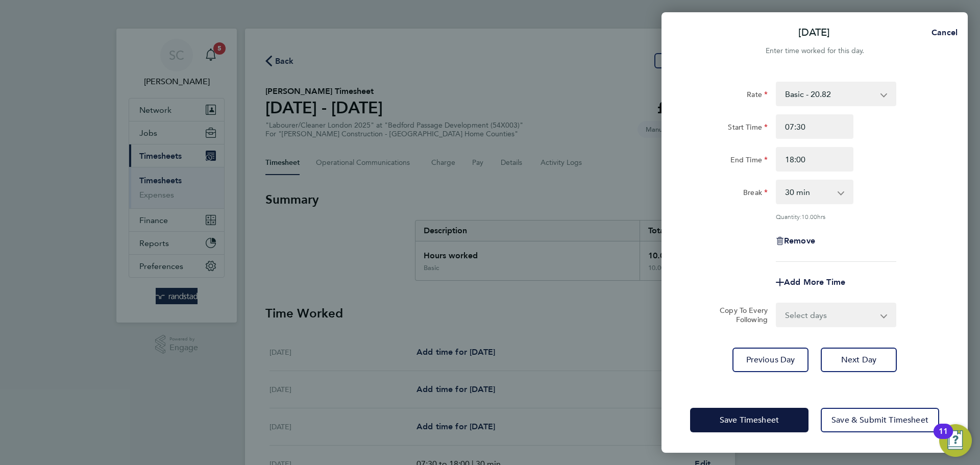
click at [842, 315] on select "Select days Day Thursday Friday" at bounding box center [830, 315] width 107 height 22
click at [929, 285] on div "Add More Time" at bounding box center [814, 282] width 257 height 25
click at [844, 355] on span "Next Day" at bounding box center [858, 360] width 35 height 10
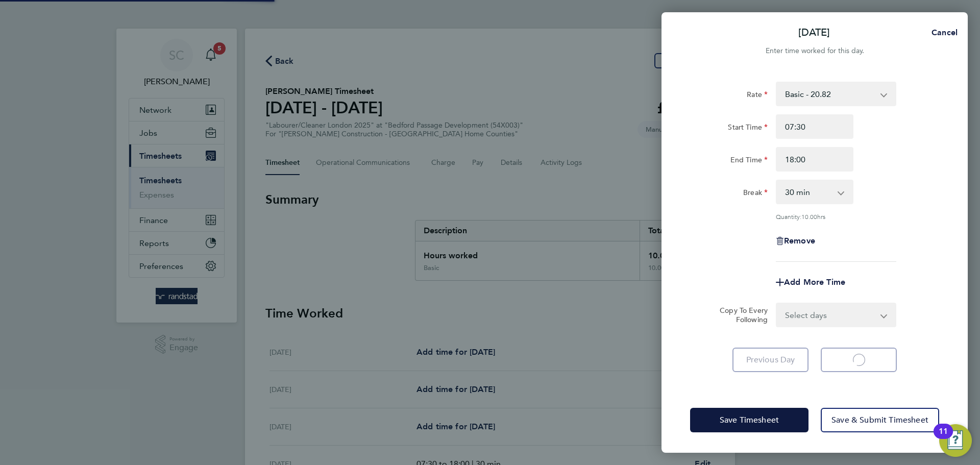
select select "30"
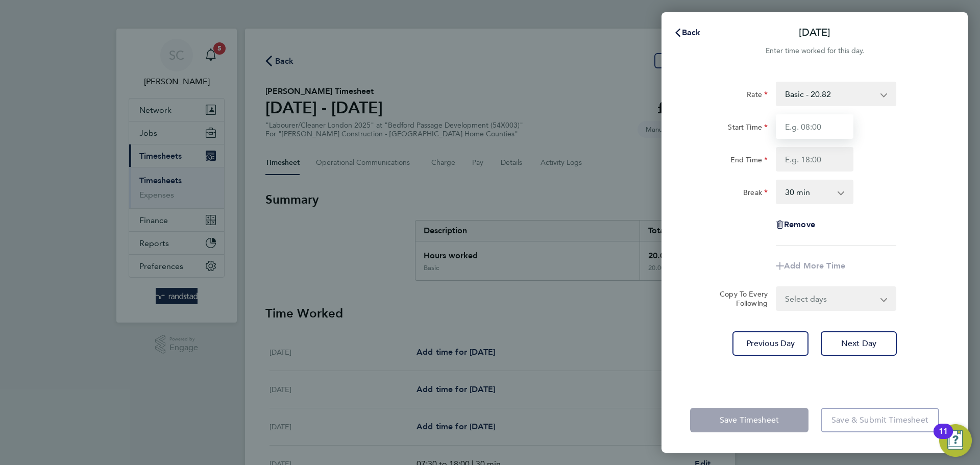
click at [805, 134] on input "Start Time" at bounding box center [815, 126] width 78 height 25
type input "07:30"
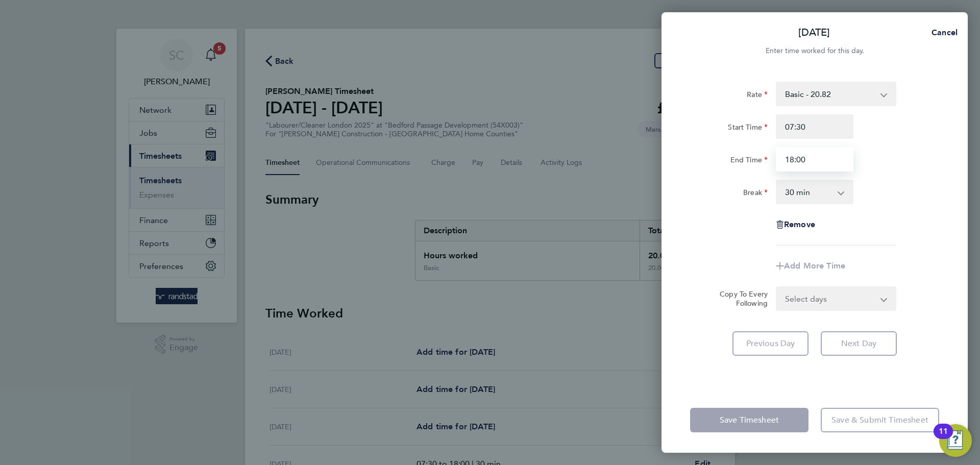
type input "18:00"
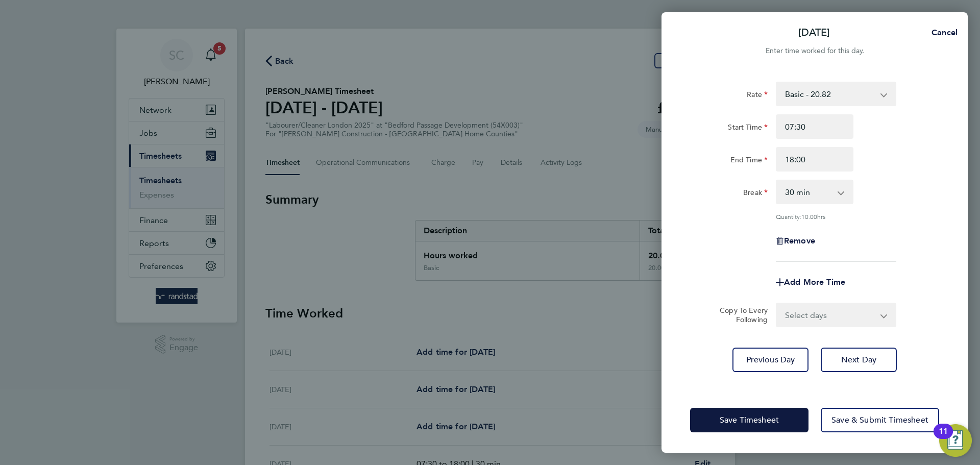
click at [885, 250] on app-timesheet-line-form-group "Rate Basic - 20.82 Overtime 1 - 30.41 Overtime 2 - 39.68 Start Time 07:30 End T…" at bounding box center [814, 188] width 249 height 213
click at [846, 307] on select "Select days Friday" at bounding box center [830, 315] width 107 height 22
click at [918, 238] on div "Remove" at bounding box center [814, 241] width 257 height 25
click at [847, 361] on span "Next Day" at bounding box center [858, 360] width 35 height 10
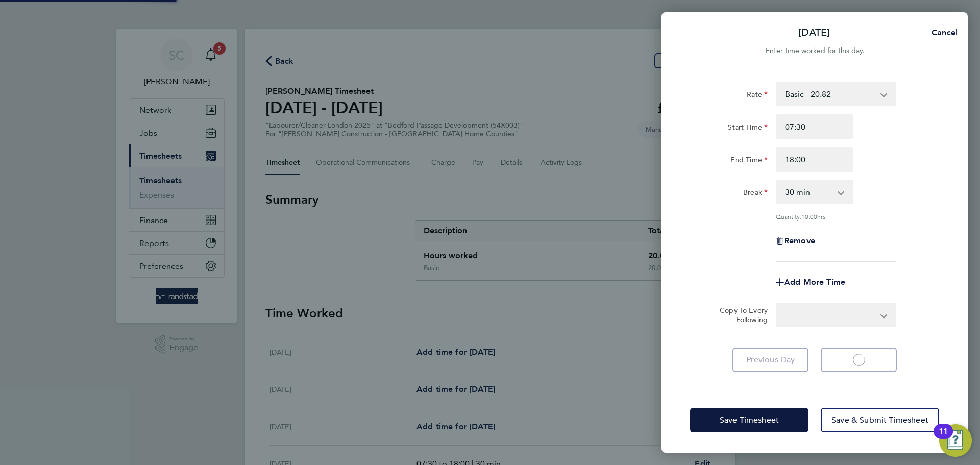
select select "30"
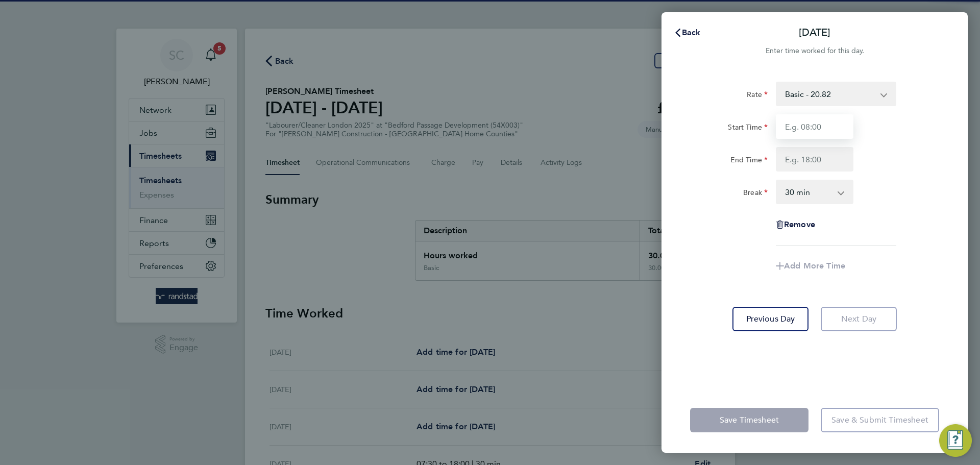
click at [796, 121] on input "Start Time" at bounding box center [815, 126] width 78 height 25
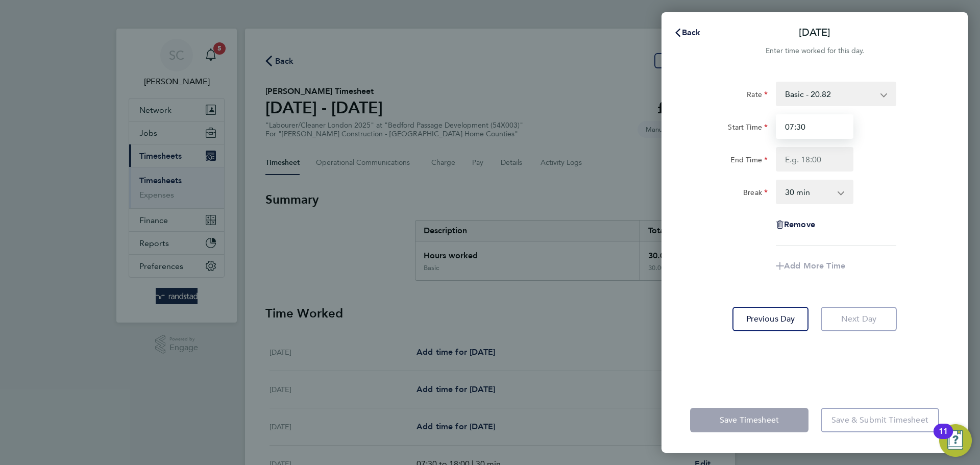
type input "07:30"
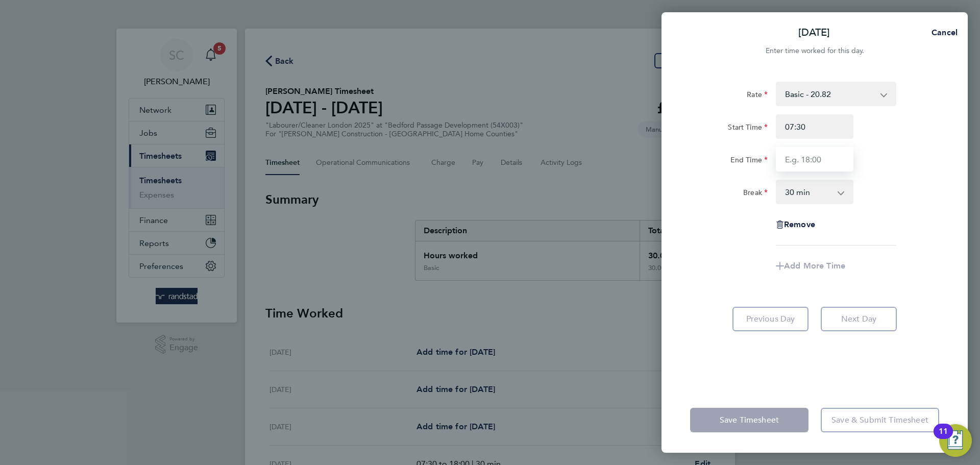
click at [807, 154] on input "End Time" at bounding box center [815, 159] width 78 height 25
type input "18:00"
click at [923, 167] on div "End Time 18:00" at bounding box center [814, 159] width 257 height 25
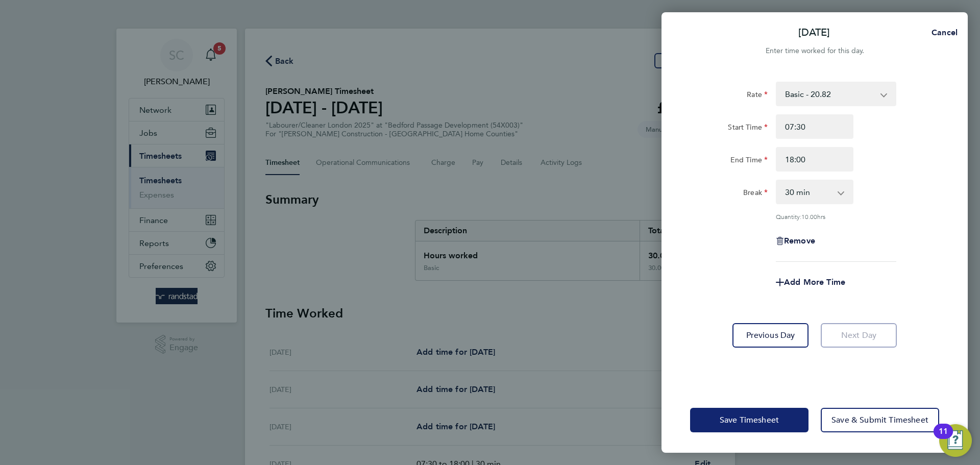
click at [741, 419] on span "Save Timesheet" at bounding box center [749, 420] width 59 height 10
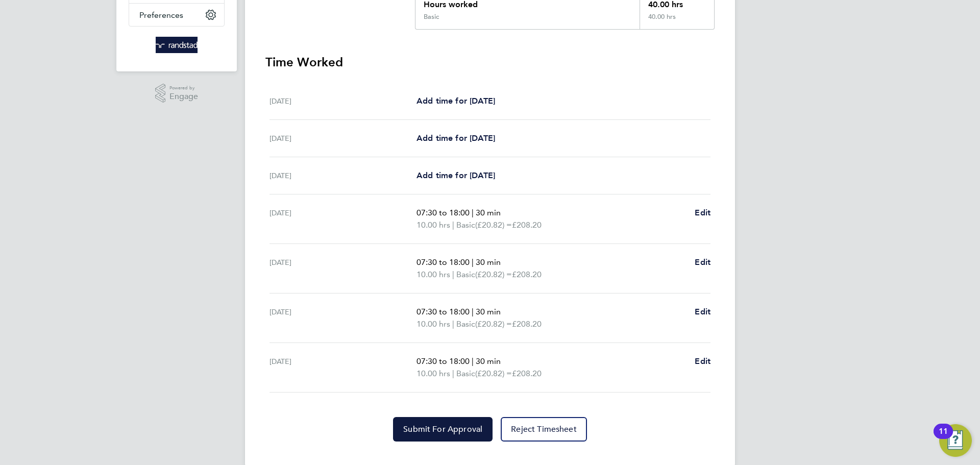
scroll to position [269, 0]
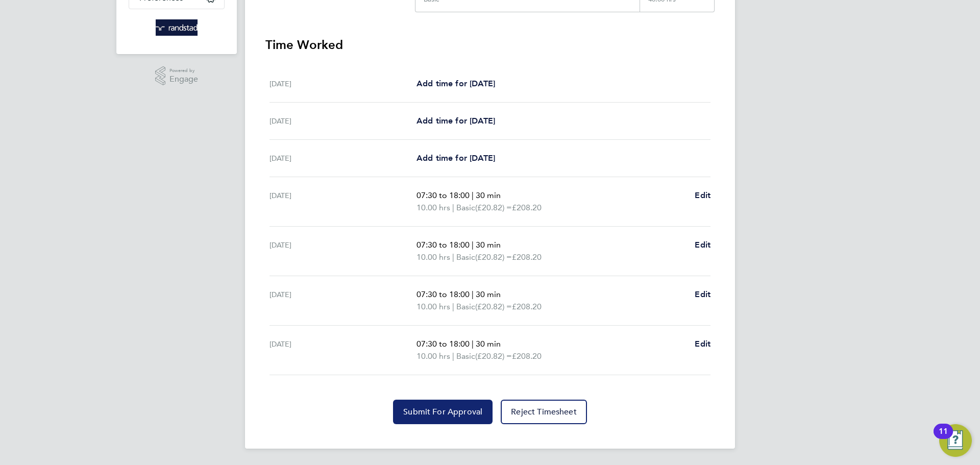
click at [433, 412] on span "Submit For Approval" at bounding box center [442, 412] width 79 height 10
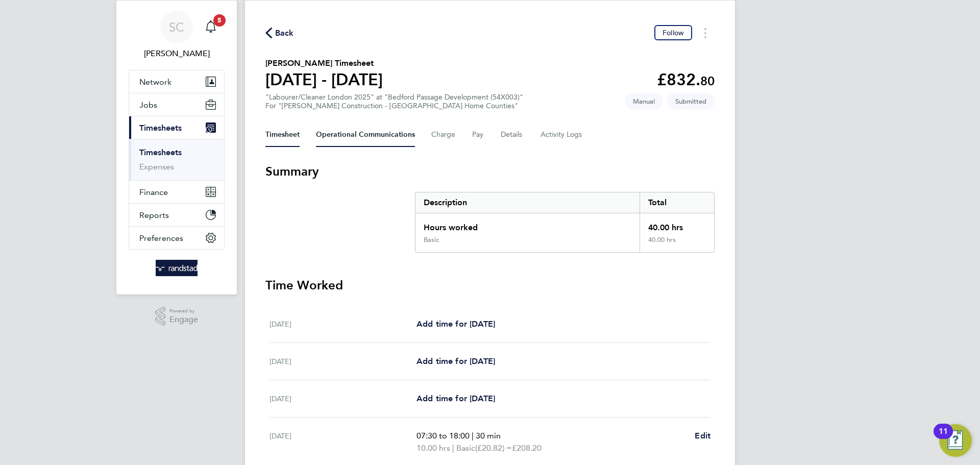
scroll to position [0, 0]
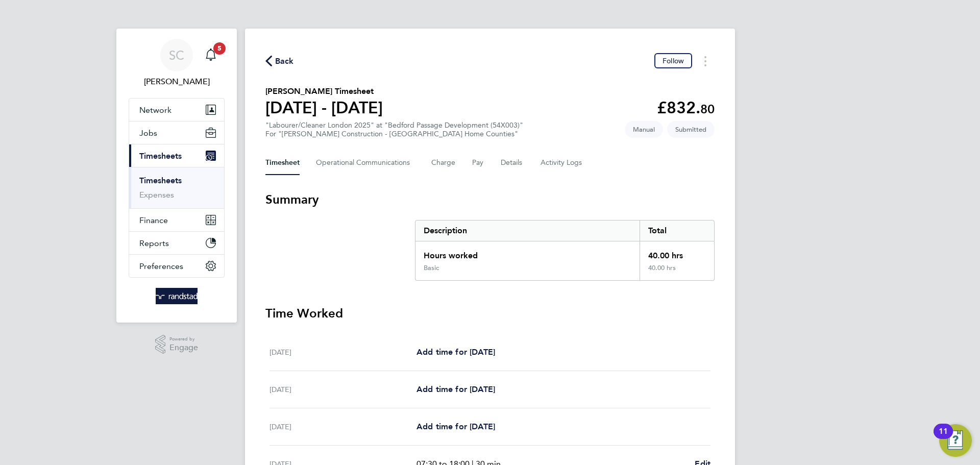
click at [284, 57] on span "Back" at bounding box center [284, 61] width 19 height 12
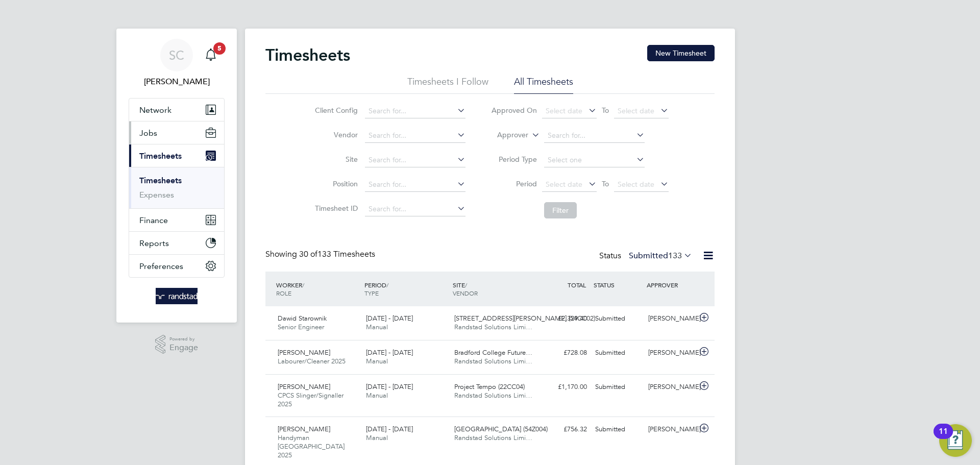
click at [150, 131] on span "Jobs" at bounding box center [148, 133] width 18 height 10
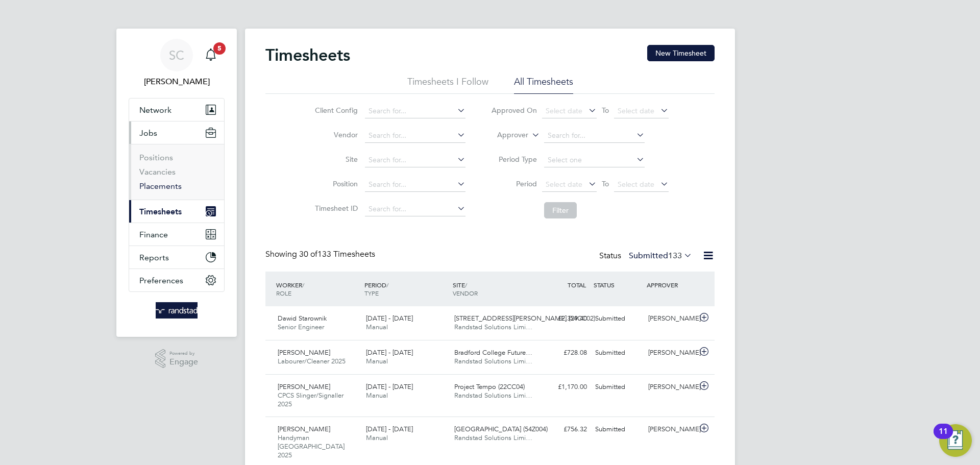
click at [164, 189] on link "Placements" at bounding box center [160, 186] width 42 height 10
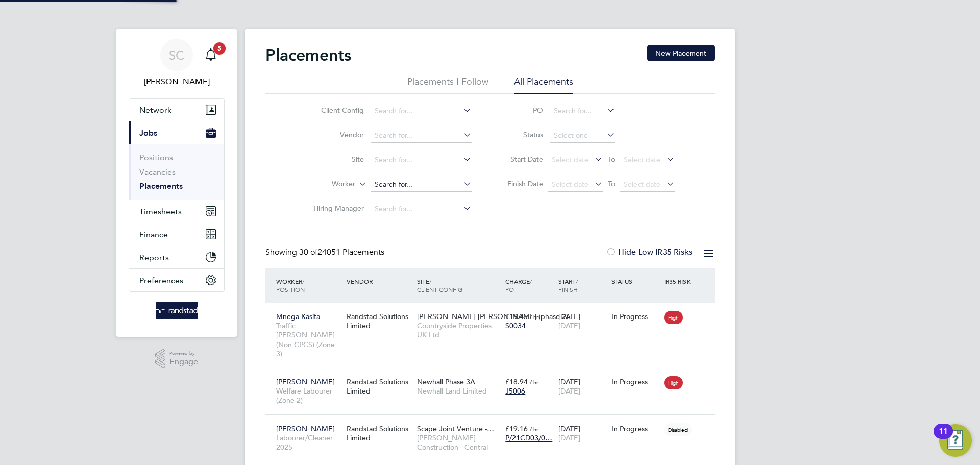
click at [387, 181] on input at bounding box center [421, 185] width 101 height 14
click at [423, 196] on li "John Afra nie" at bounding box center [422, 198] width 102 height 14
type input "[PERSON_NAME]"
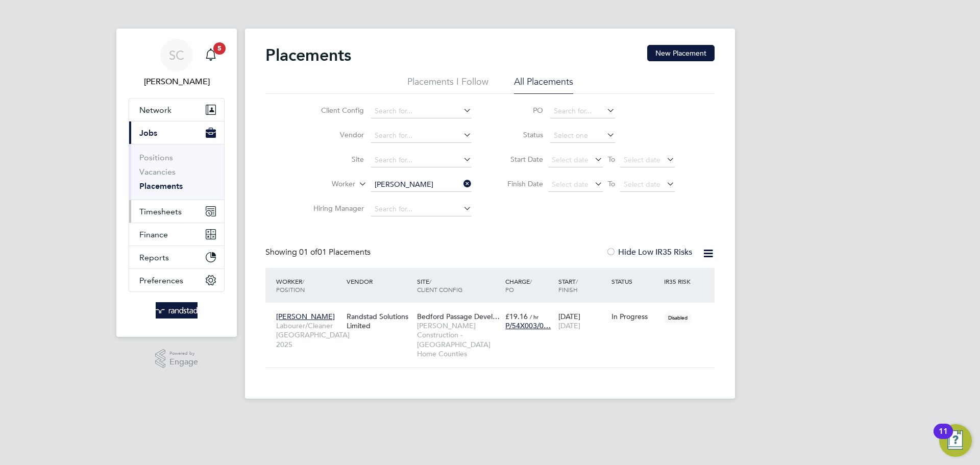
click at [169, 214] on span "Timesheets" at bounding box center [160, 212] width 42 height 10
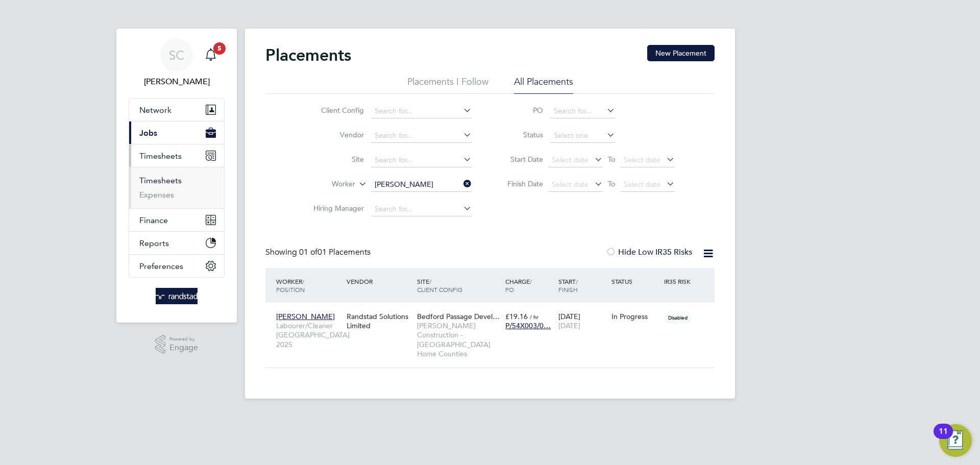
click at [166, 183] on link "Timesheets" at bounding box center [160, 181] width 42 height 10
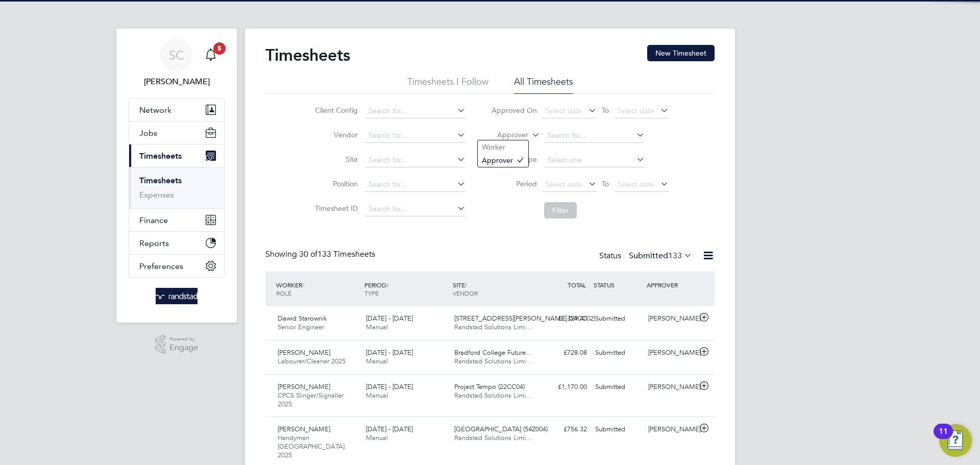
click at [524, 135] on label "Approver" at bounding box center [505, 135] width 46 height 10
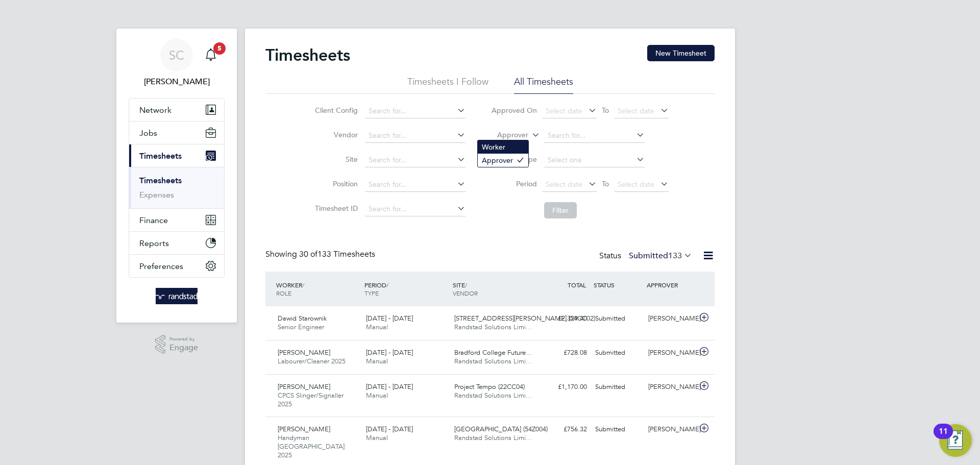
click at [518, 149] on li "Worker" at bounding box center [503, 146] width 51 height 13
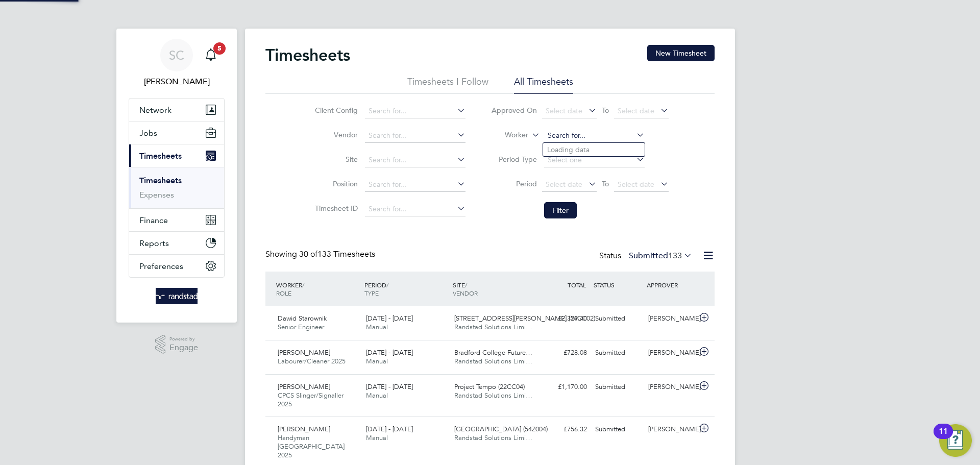
click at [577, 135] on input at bounding box center [594, 136] width 101 height 14
click at [586, 144] on li "John Afr anie" at bounding box center [594, 150] width 102 height 14
type input "[PERSON_NAME]"
click at [557, 212] on button "Filter" at bounding box center [560, 210] width 33 height 16
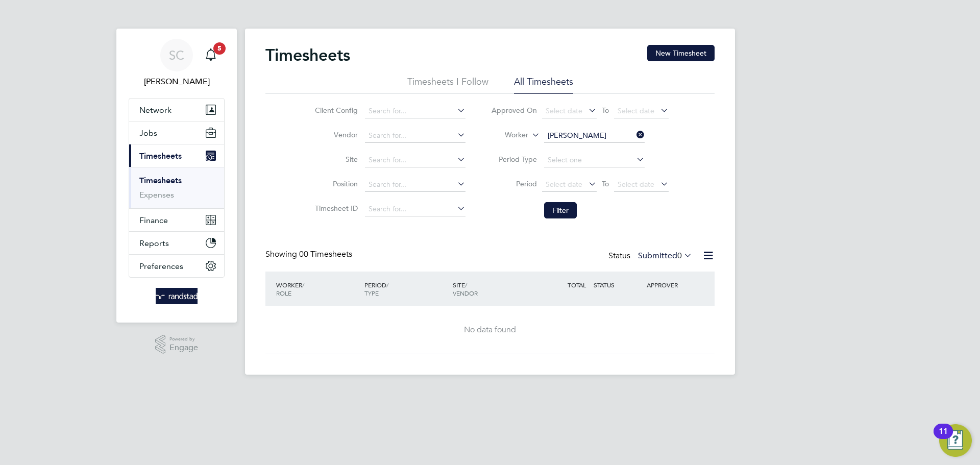
click at [666, 252] on label "Submitted 0" at bounding box center [665, 256] width 54 height 10
click at [670, 271] on li "All" at bounding box center [659, 273] width 47 height 14
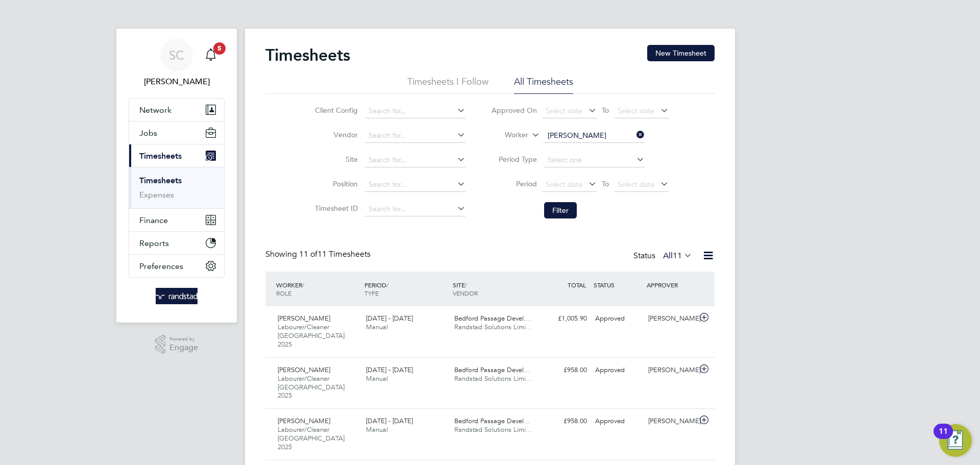
click at [560, 134] on input "[PERSON_NAME]" at bounding box center [594, 136] width 101 height 14
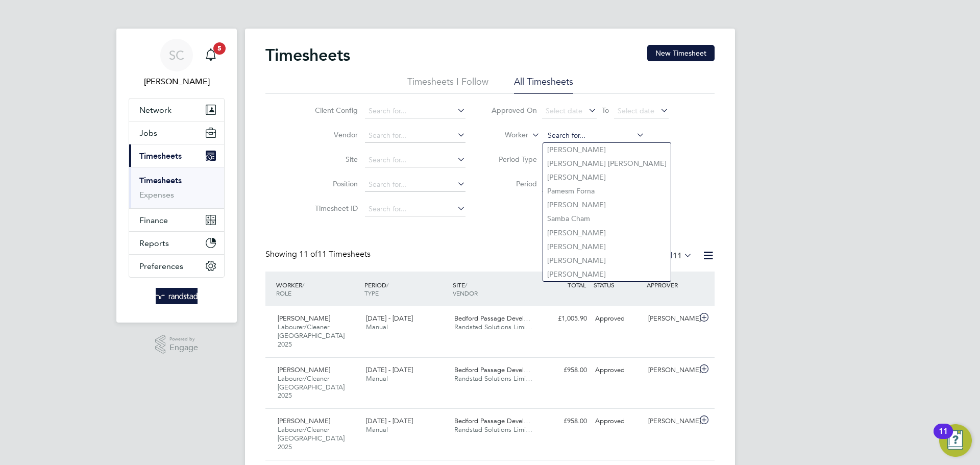
type input "l"
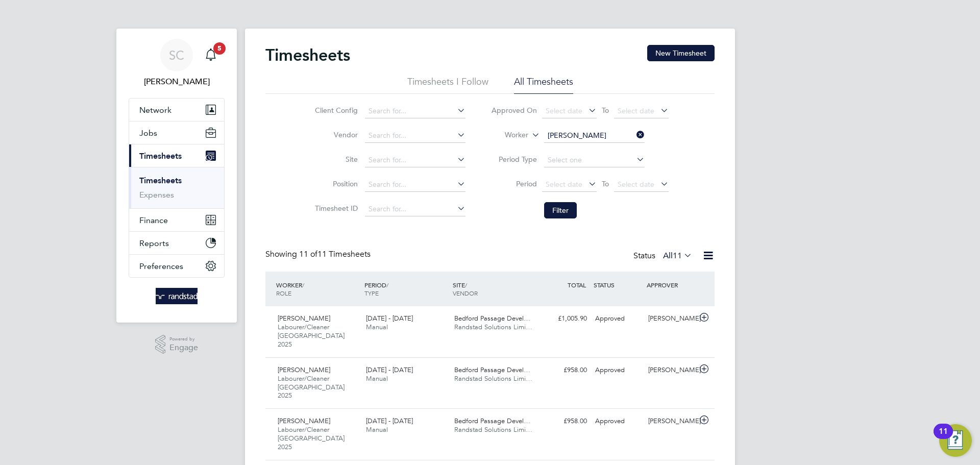
click at [610, 194] on li "[PERSON_NAME]" at bounding box center [606, 191] width 126 height 14
type input "[PERSON_NAME]"
click at [554, 212] on button "Filter" at bounding box center [560, 210] width 33 height 16
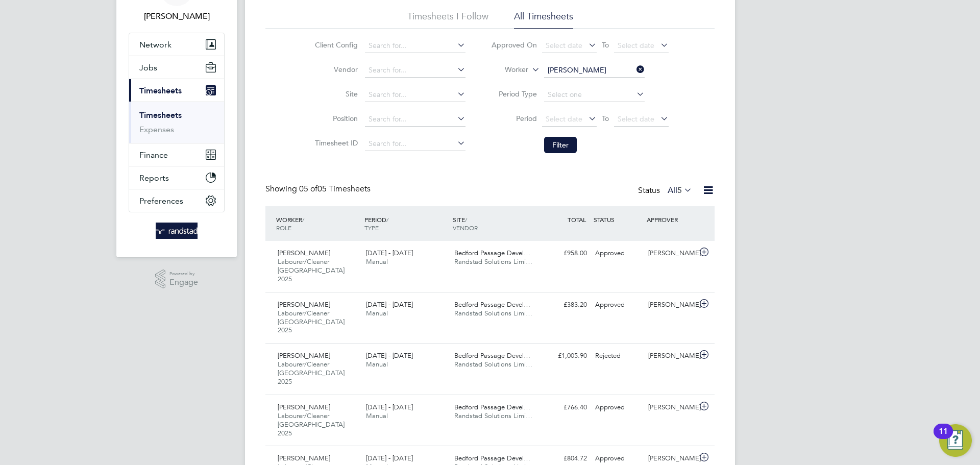
scroll to position [78, 0]
